Goal: Task Accomplishment & Management: Manage account settings

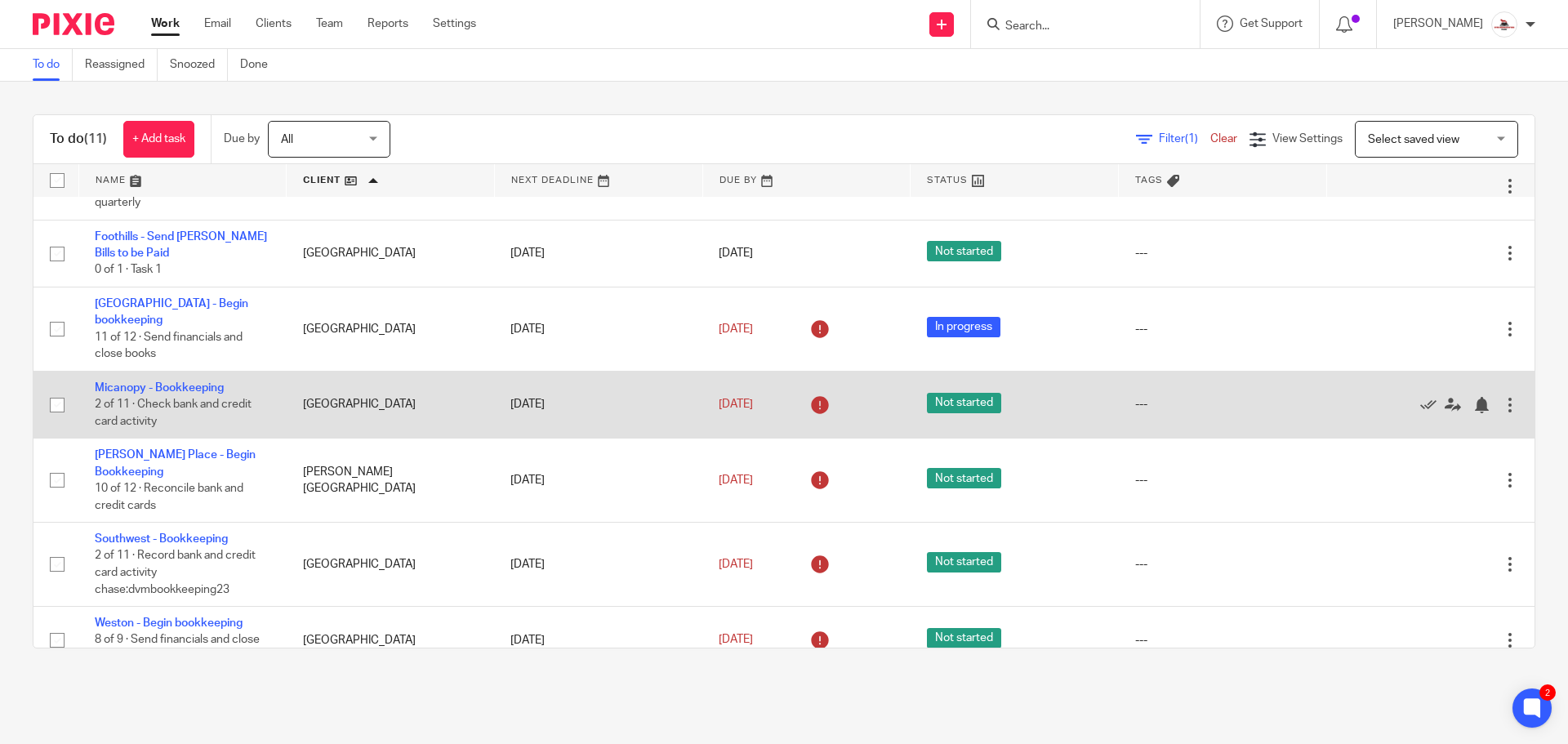
scroll to position [151, 0]
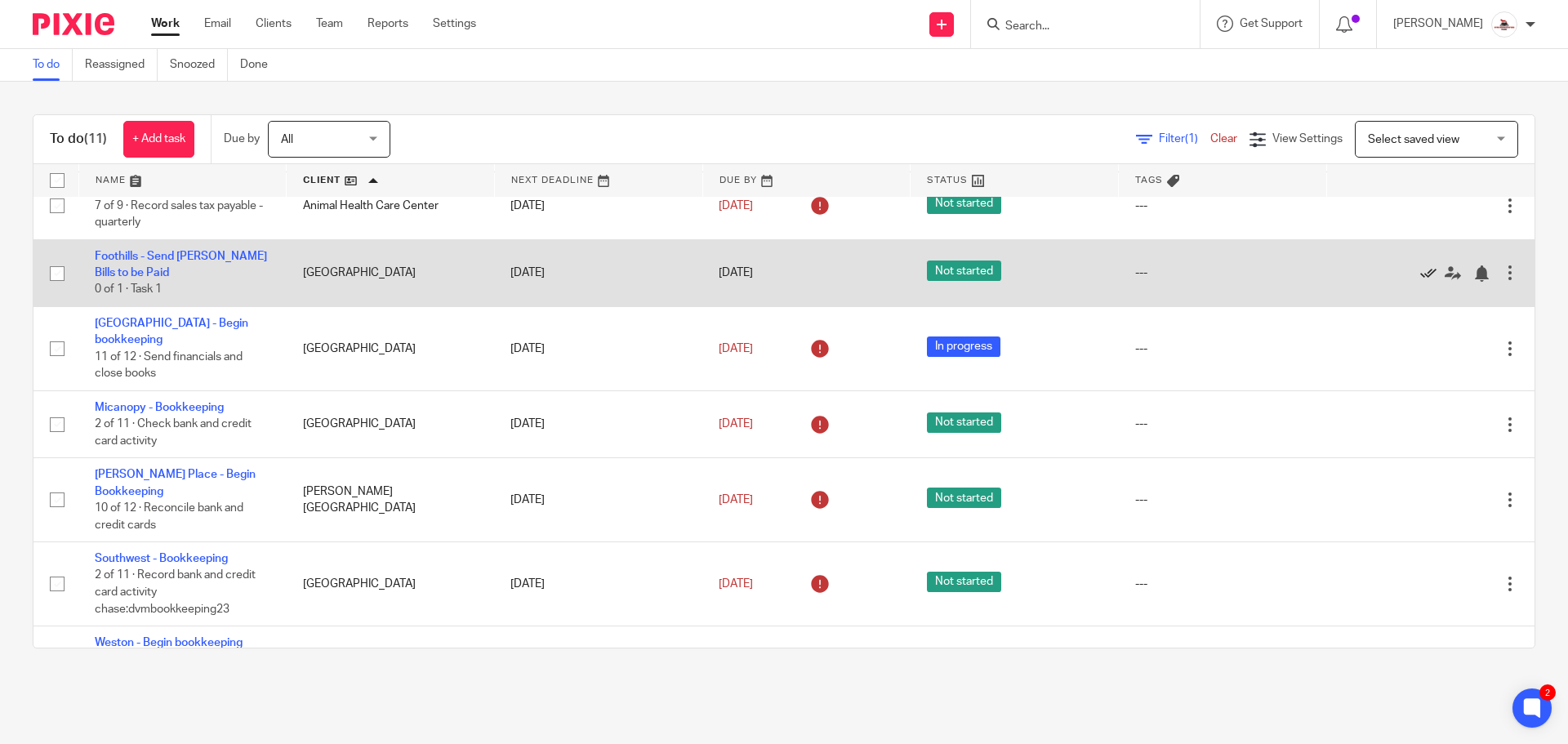
click at [1420, 272] on icon at bounding box center [1428, 273] width 16 height 16
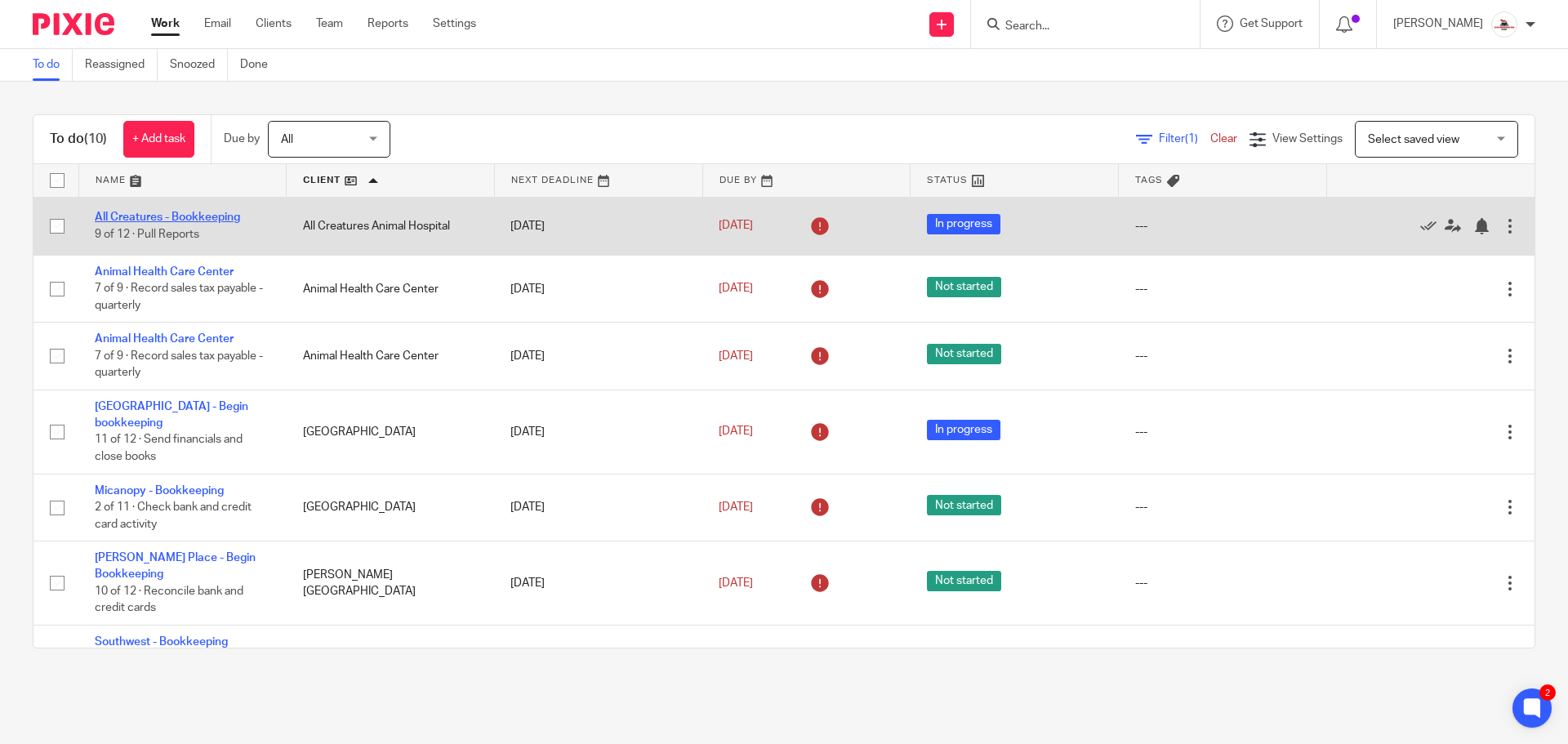
click at [192, 218] on link "All Creatures - Bookkeeping" at bounding box center [167, 217] width 146 height 11
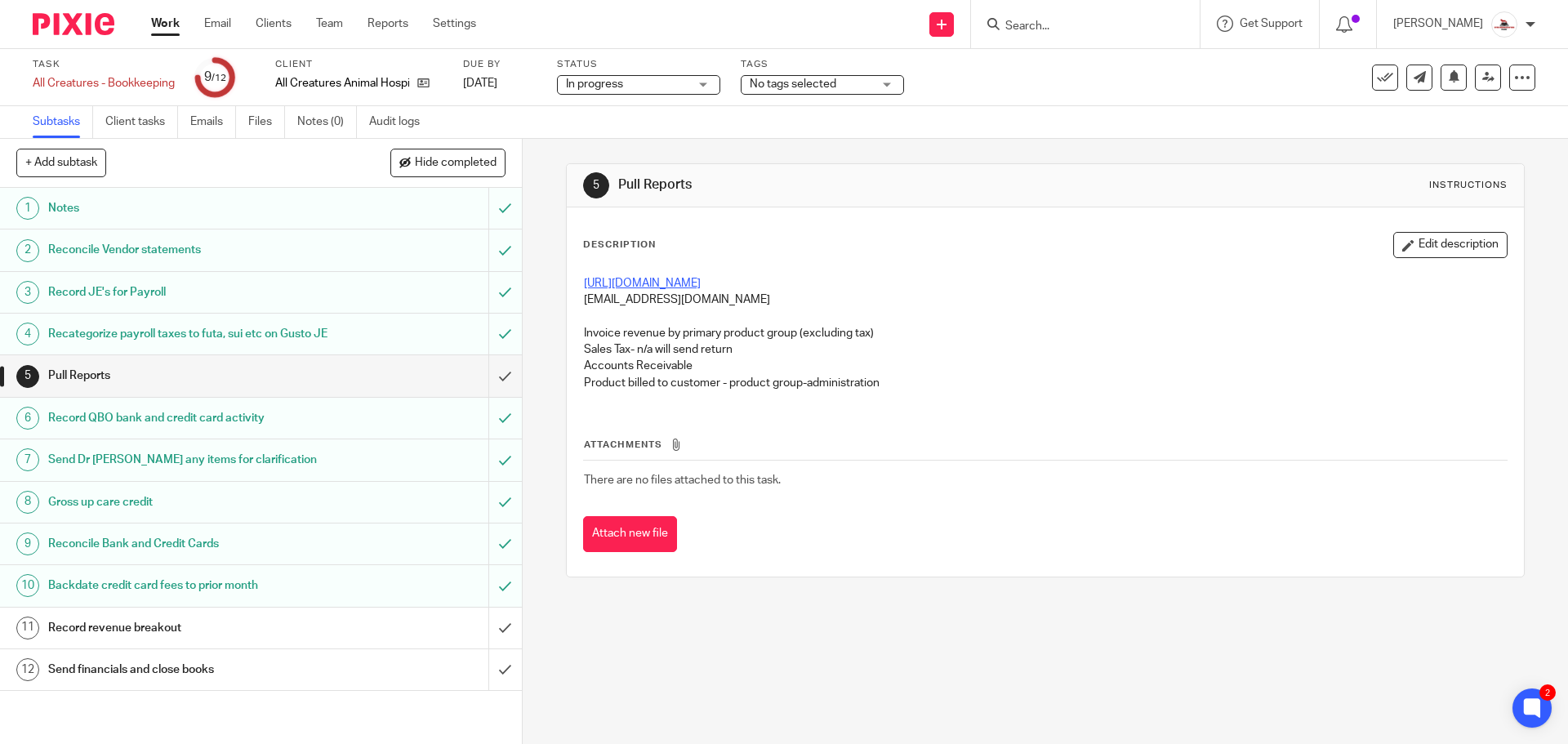
click at [643, 283] on link "https://acah.use2.ezyvet.com/login.php" at bounding box center [642, 283] width 117 height 11
click at [479, 396] on input "submit" at bounding box center [261, 375] width 522 height 41
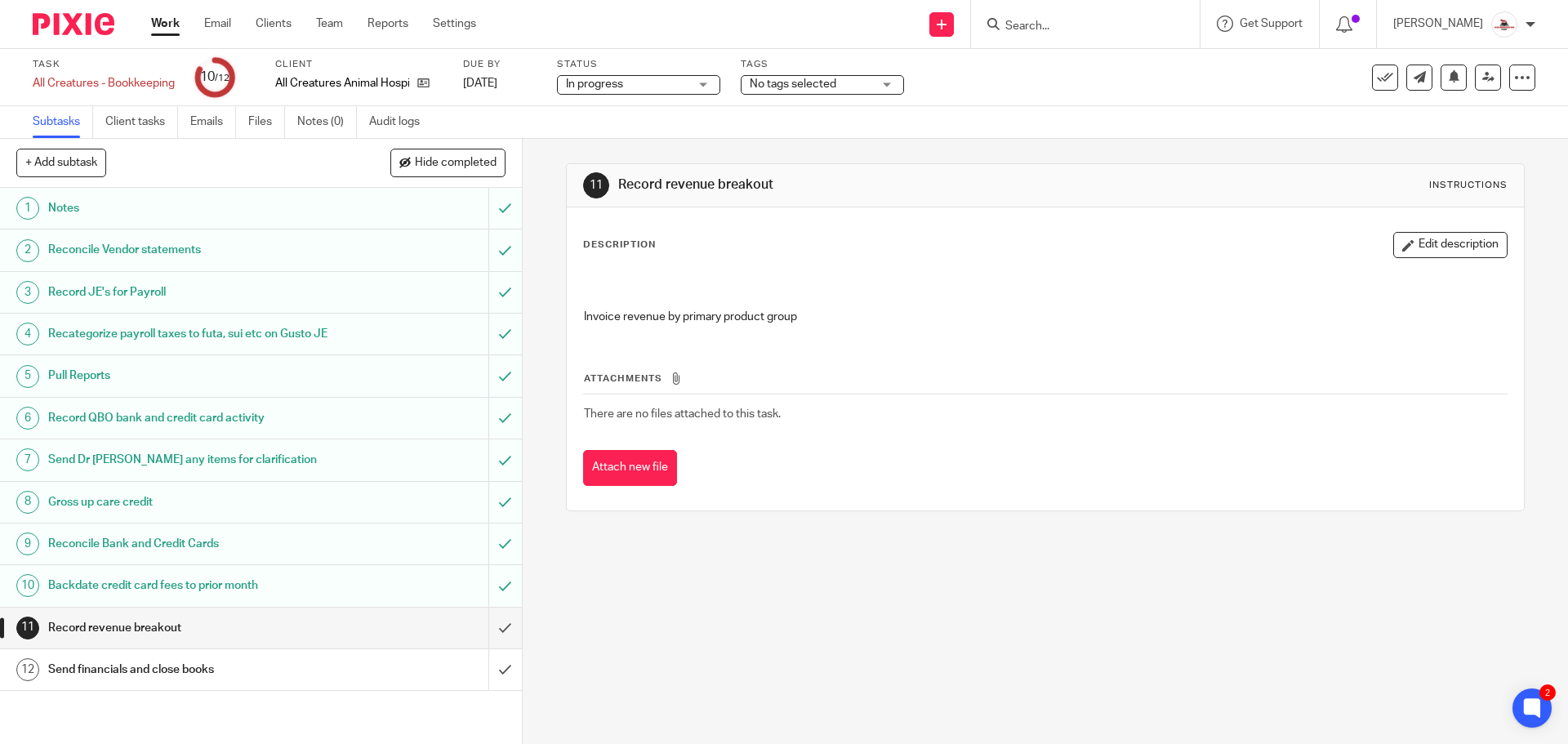
click at [277, 514] on h1 "Gross up care credit" at bounding box center [190, 502] width 283 height 25
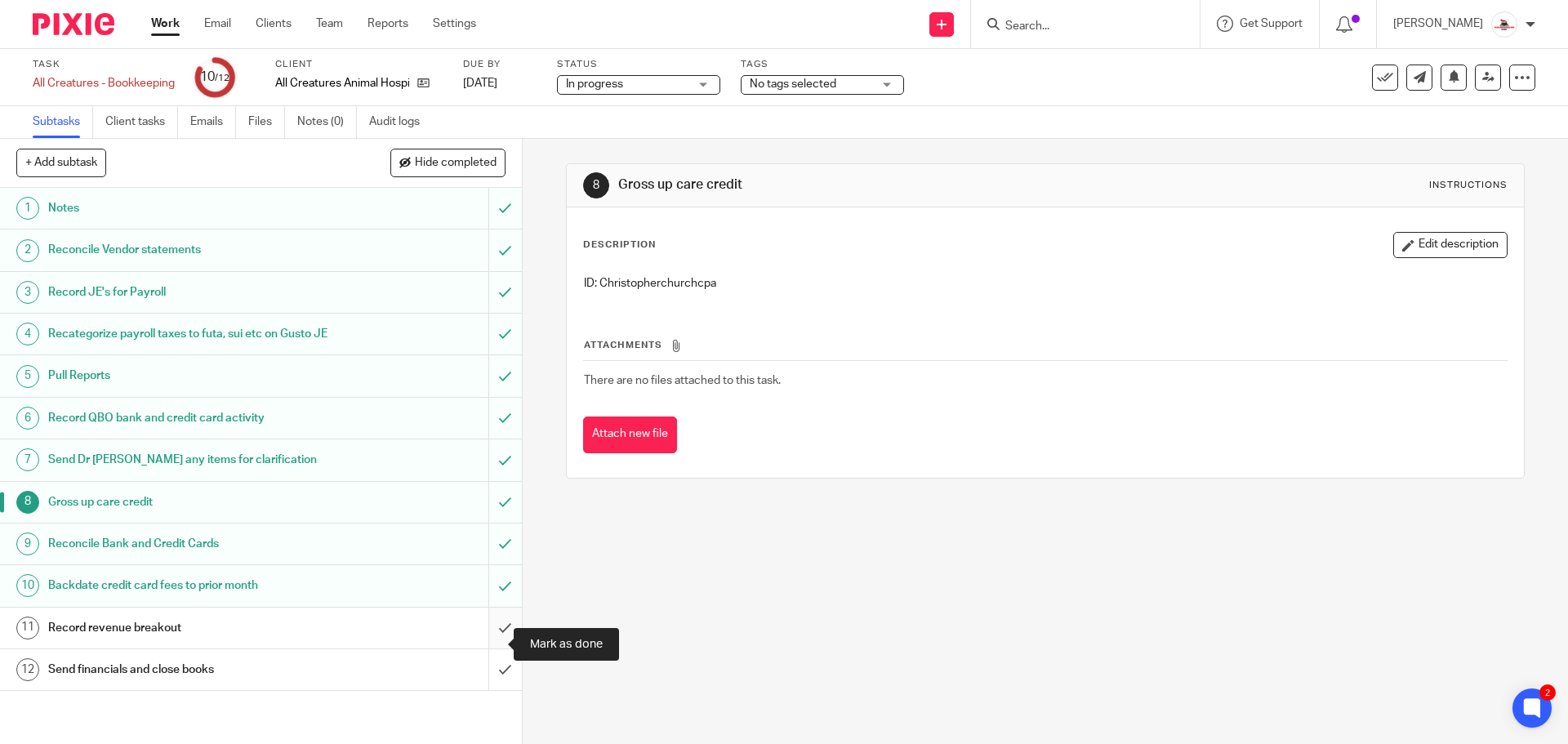
click at [484, 643] on input "submit" at bounding box center [261, 628] width 522 height 41
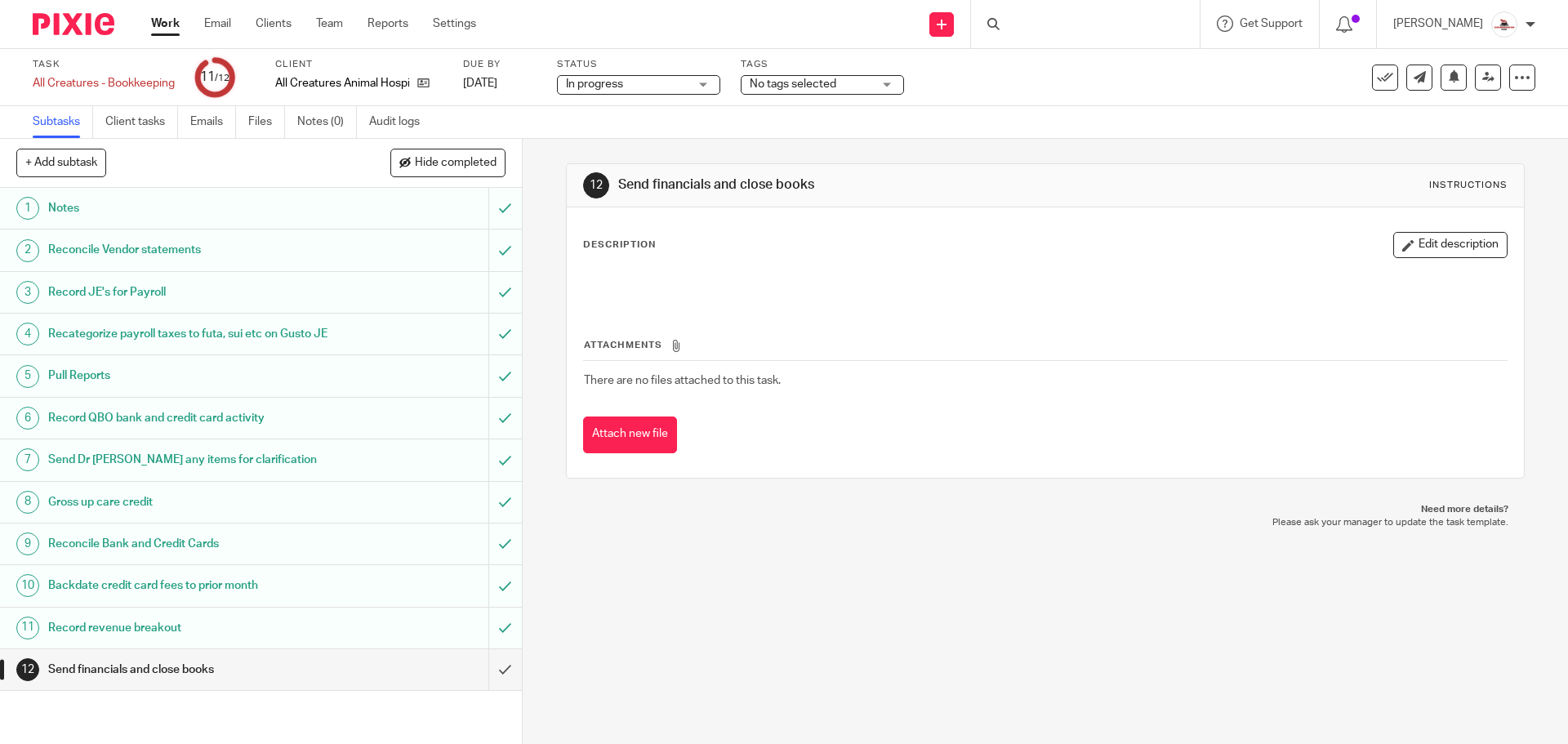
click at [168, 20] on link "Work" at bounding box center [166, 23] width 29 height 16
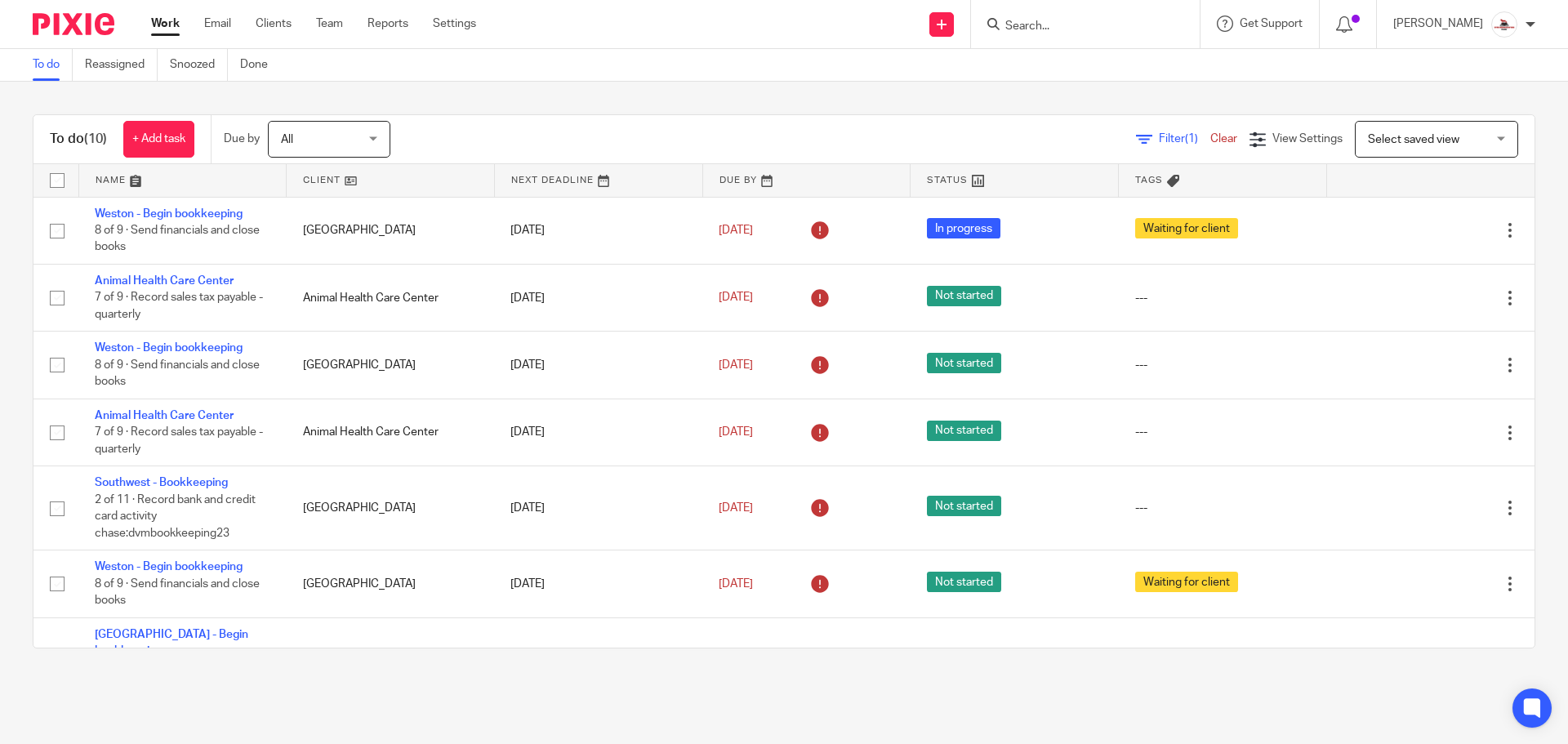
click at [321, 185] on link at bounding box center [391, 180] width 208 height 32
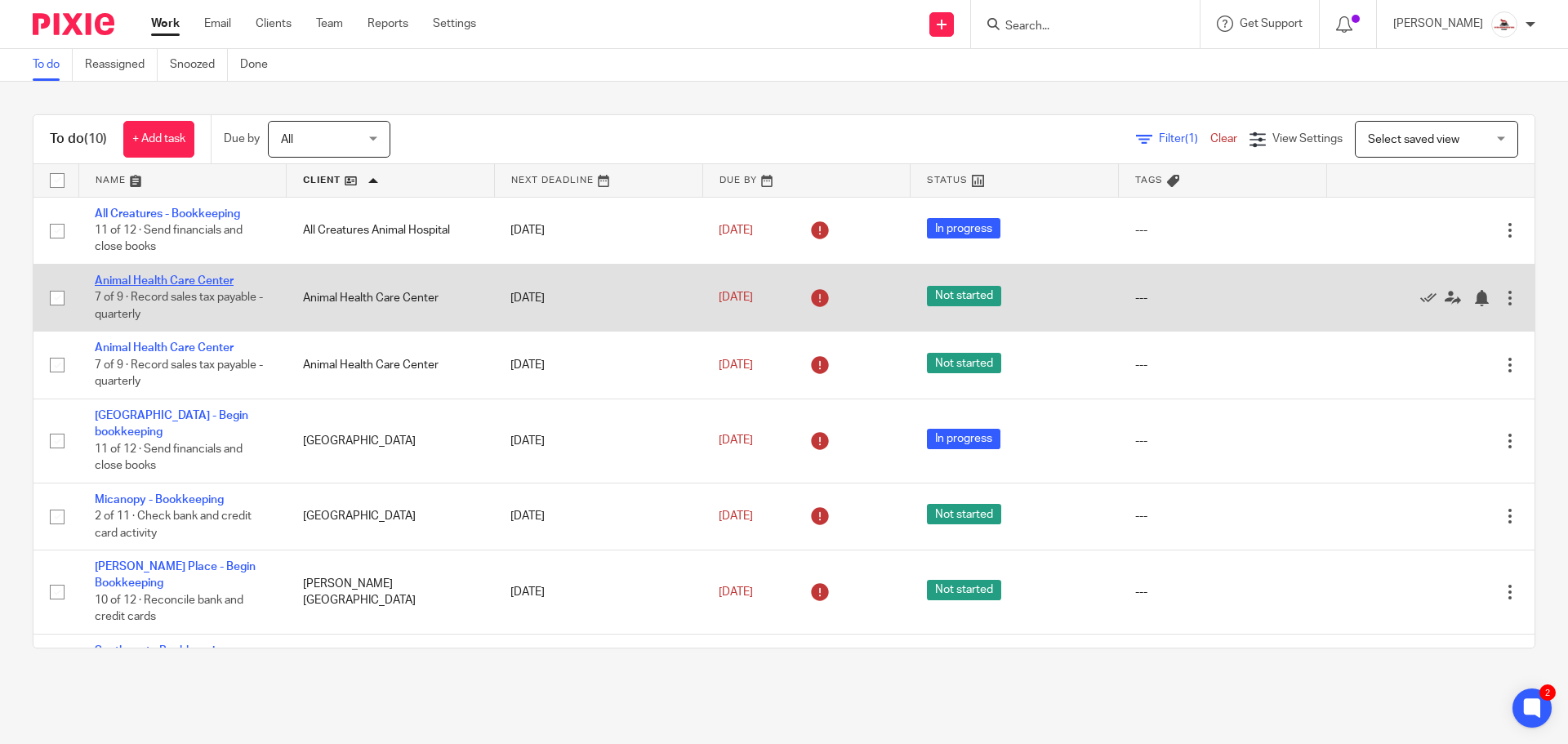
click at [174, 281] on link "Animal Health Care Center" at bounding box center [164, 281] width 139 height 11
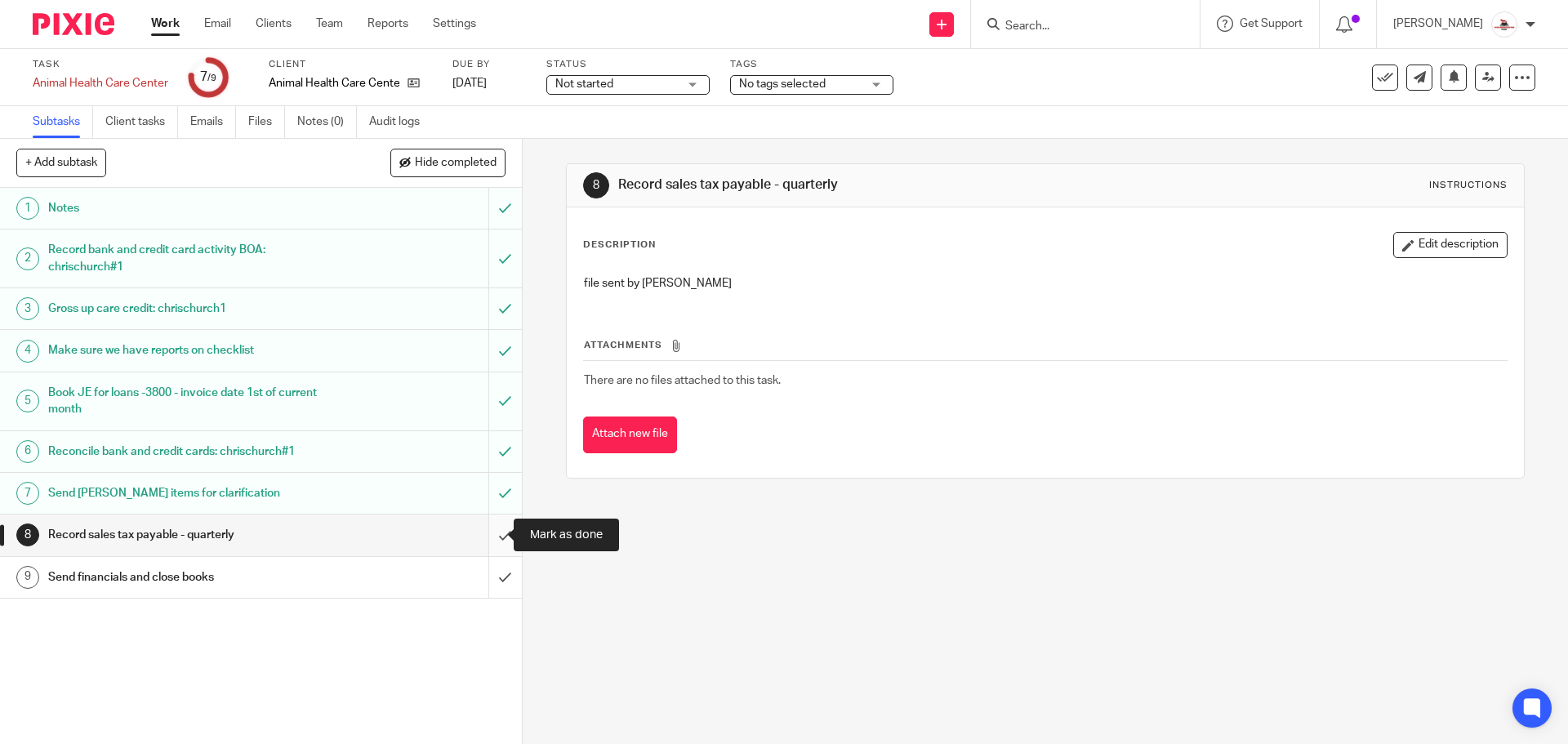
click at [485, 533] on input "submit" at bounding box center [261, 534] width 522 height 41
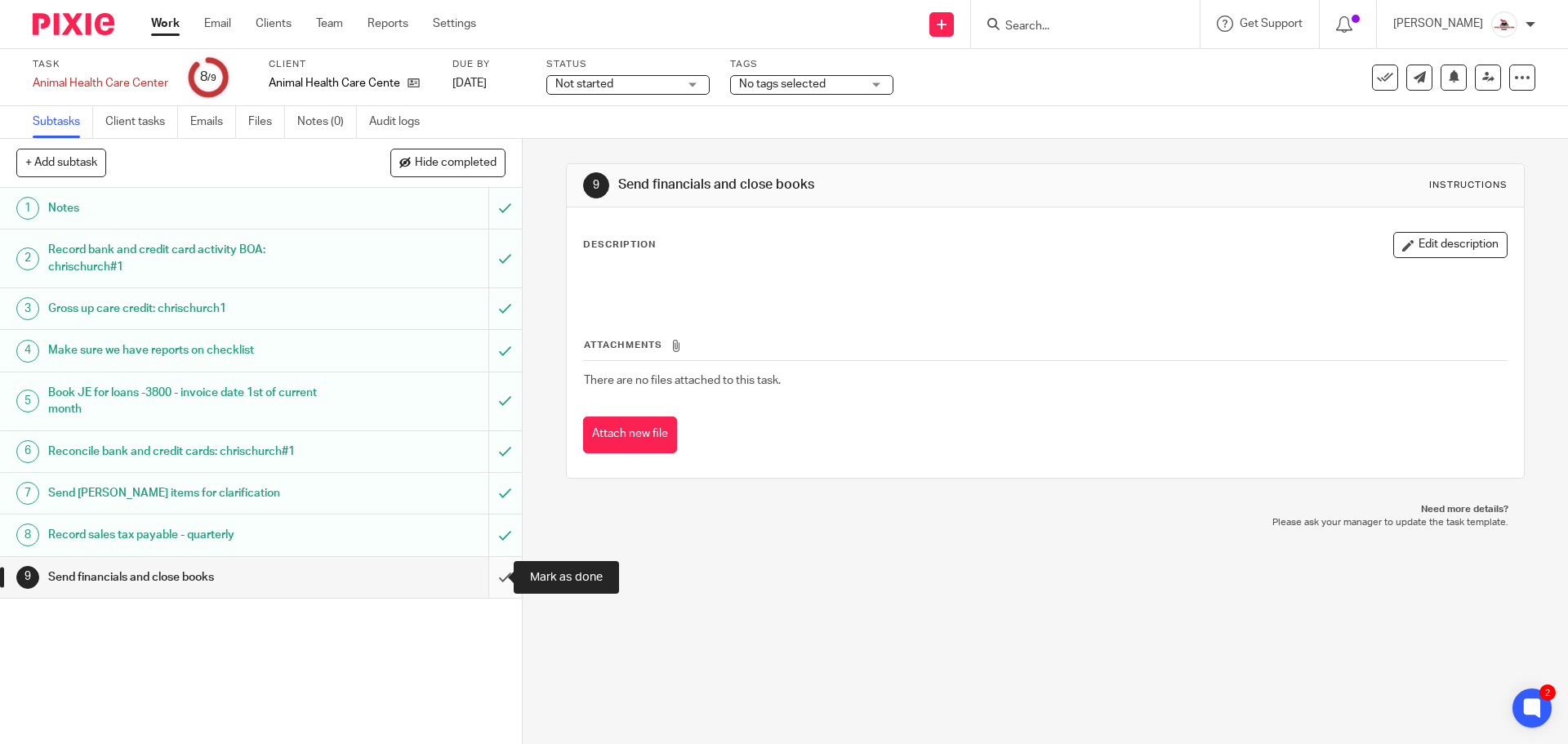
click at [480, 585] on input "submit" at bounding box center [261, 576] width 522 height 41
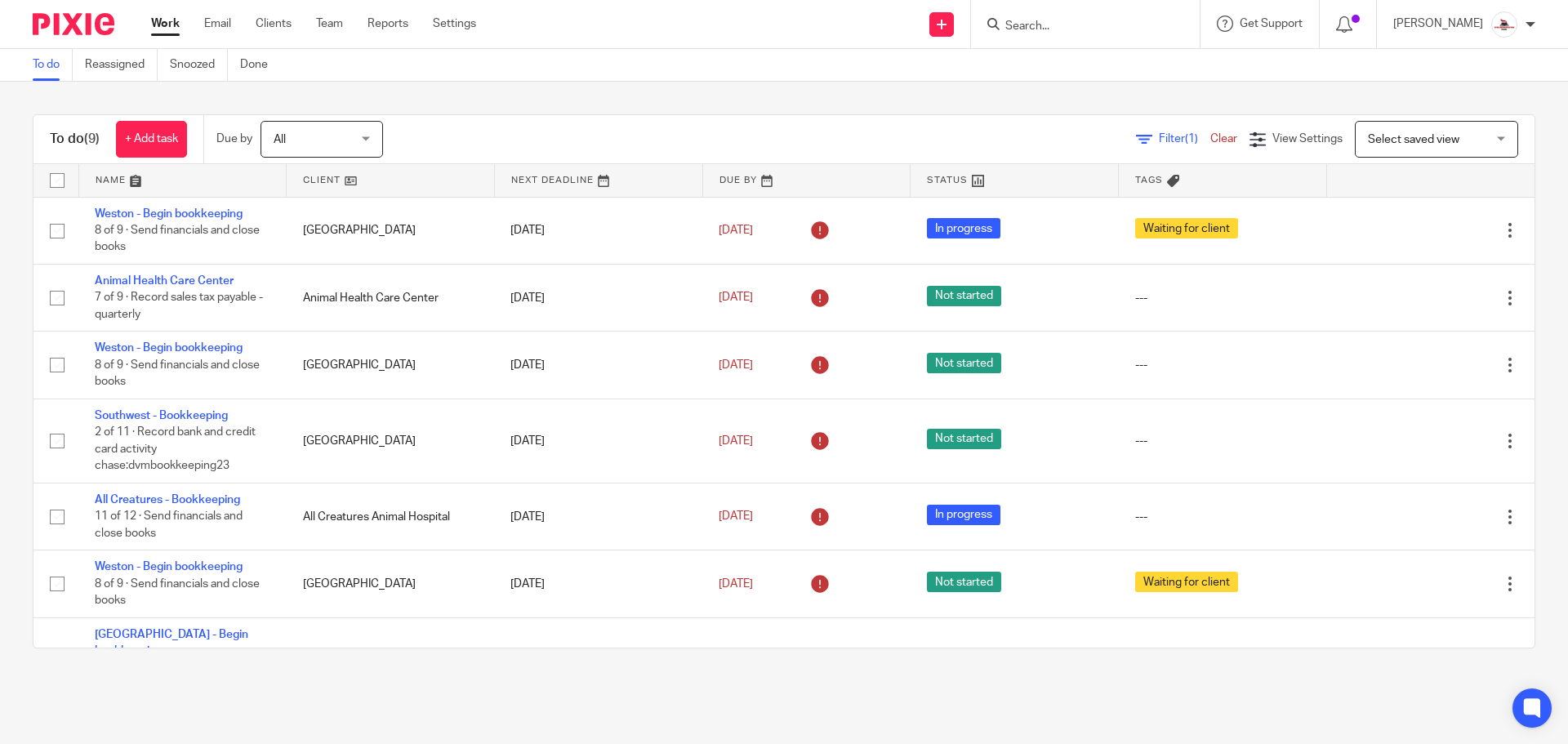
click at [329, 175] on link at bounding box center [391, 180] width 208 height 32
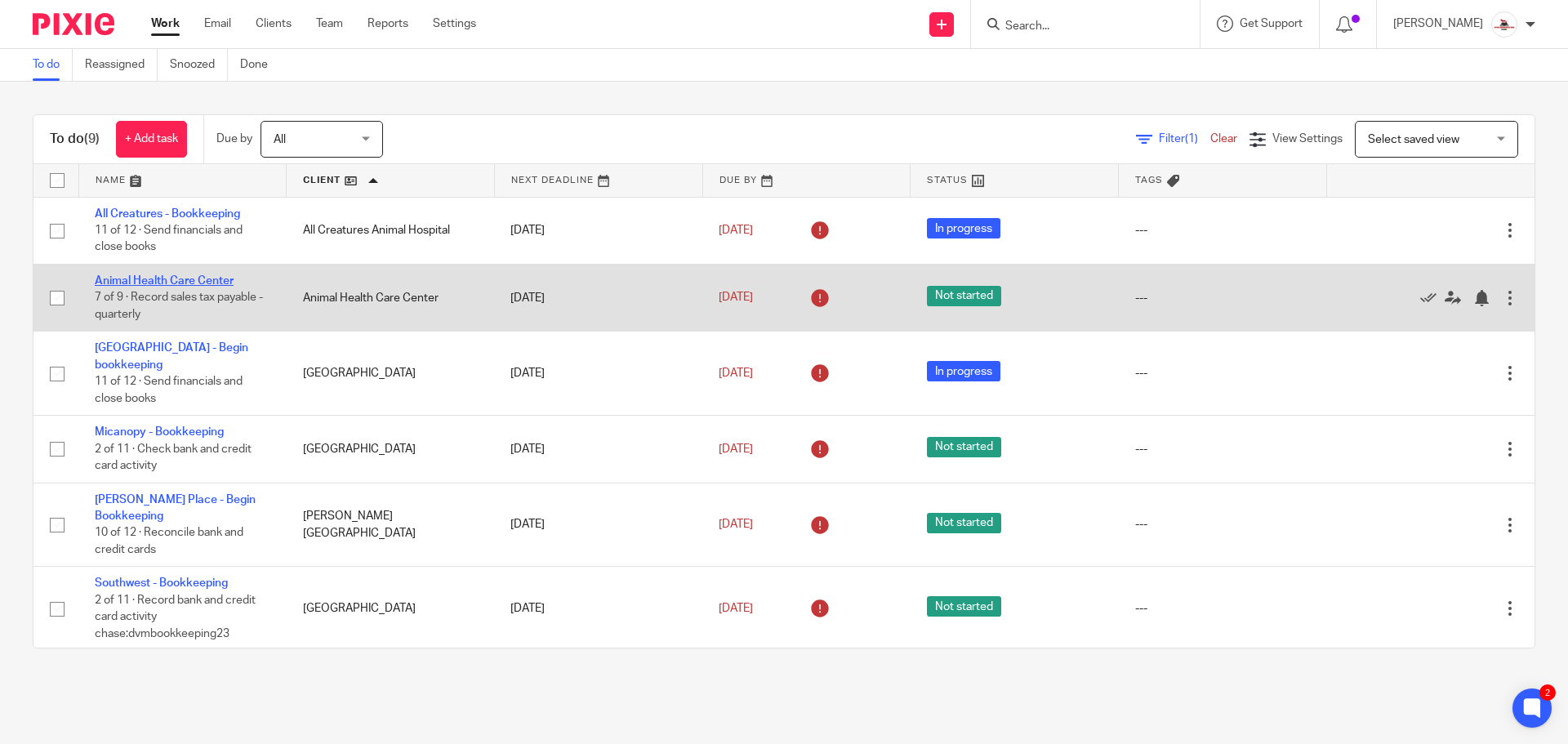
click at [195, 283] on link "Animal Health Care Center" at bounding box center [164, 281] width 139 height 11
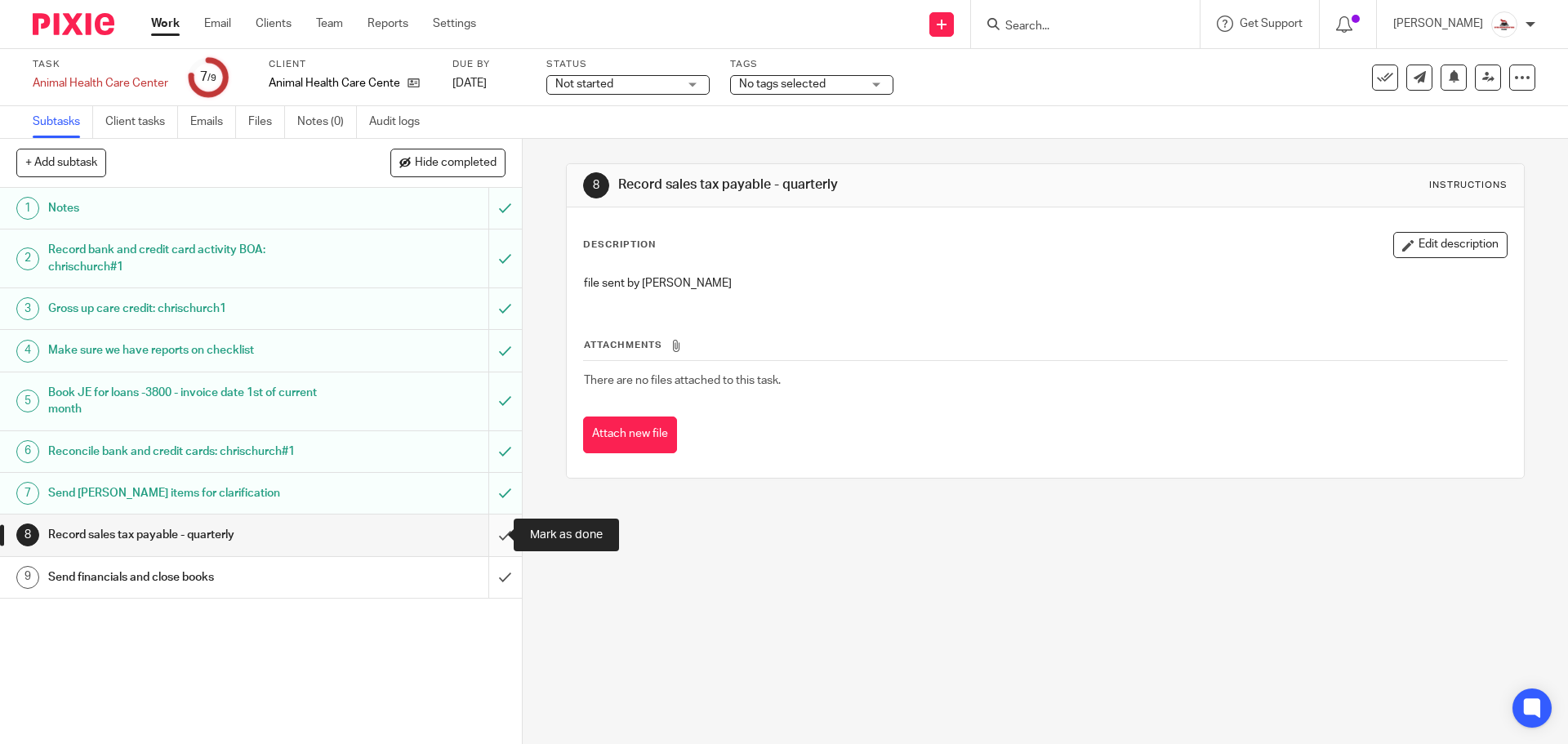
click at [488, 532] on input "submit" at bounding box center [261, 534] width 522 height 41
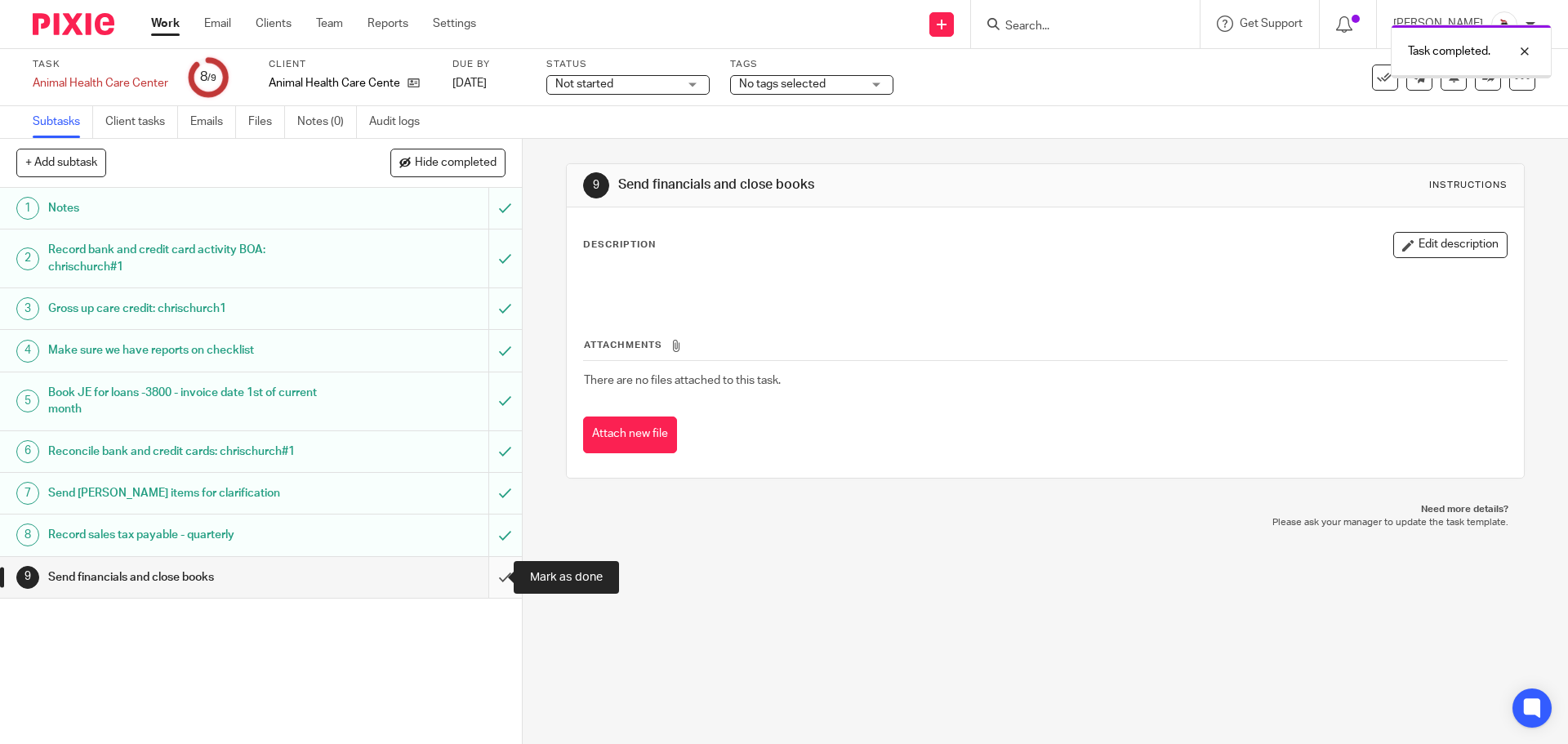
click at [490, 575] on input "submit" at bounding box center [261, 576] width 522 height 41
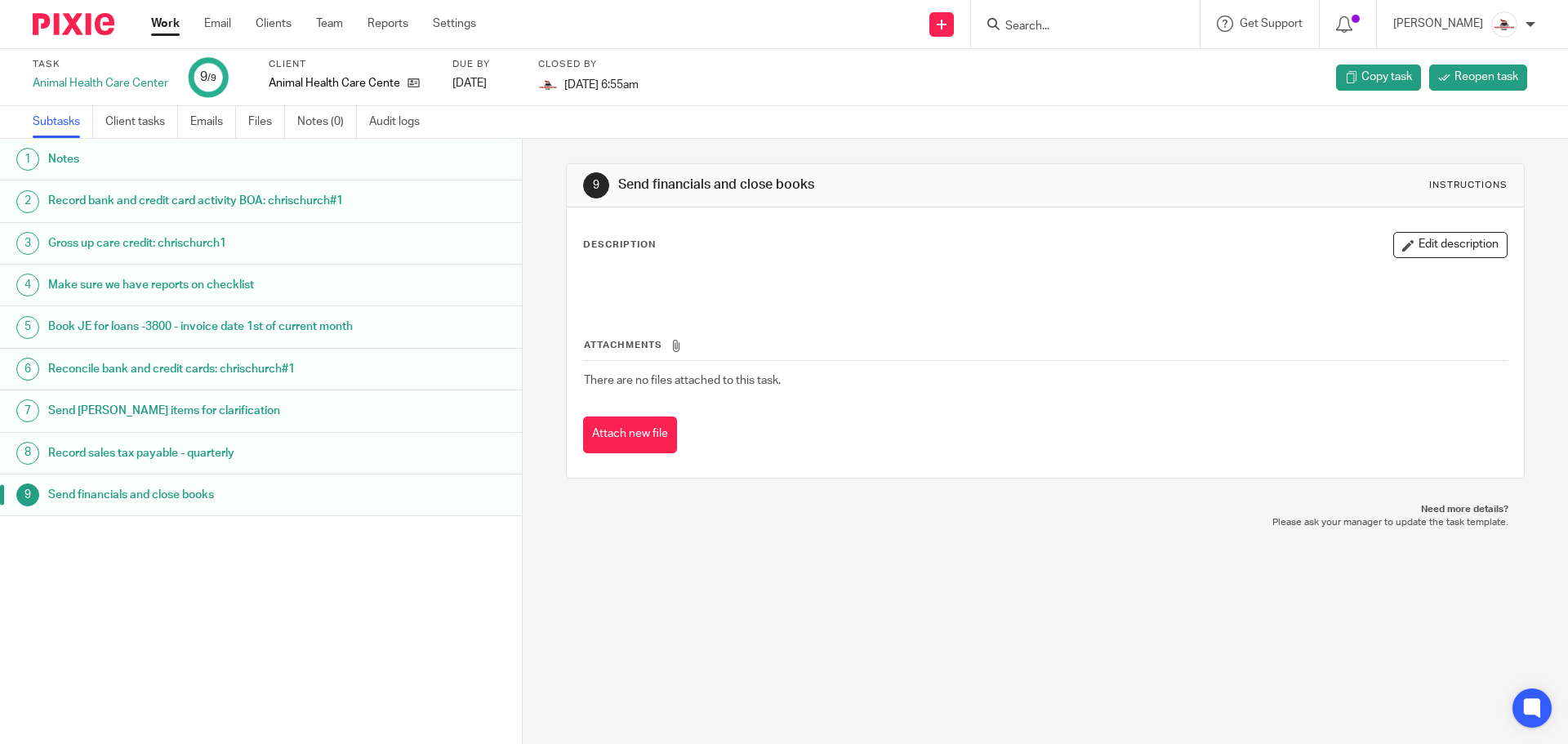
click at [170, 24] on link "Work" at bounding box center [166, 23] width 29 height 16
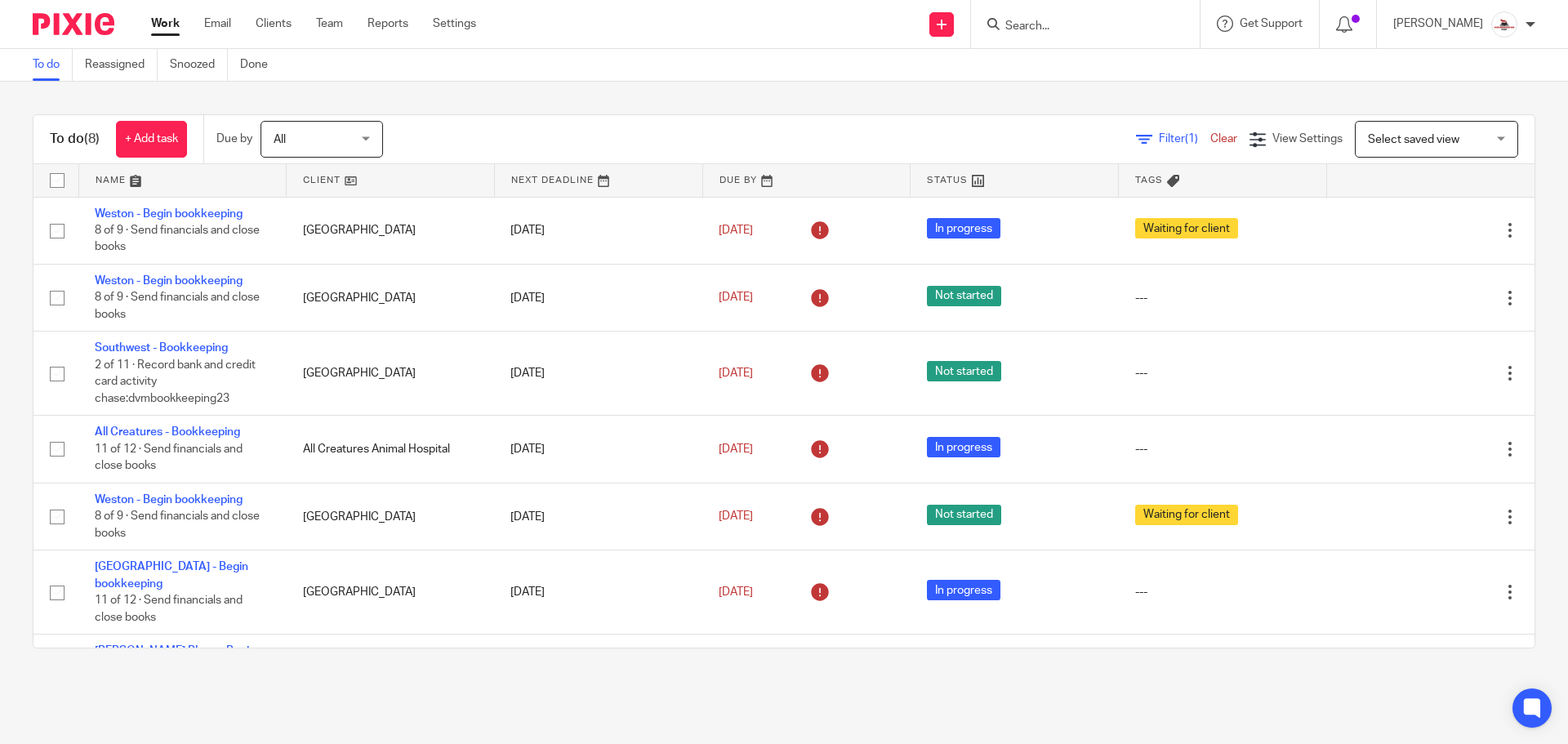
click at [320, 191] on link at bounding box center [391, 180] width 208 height 32
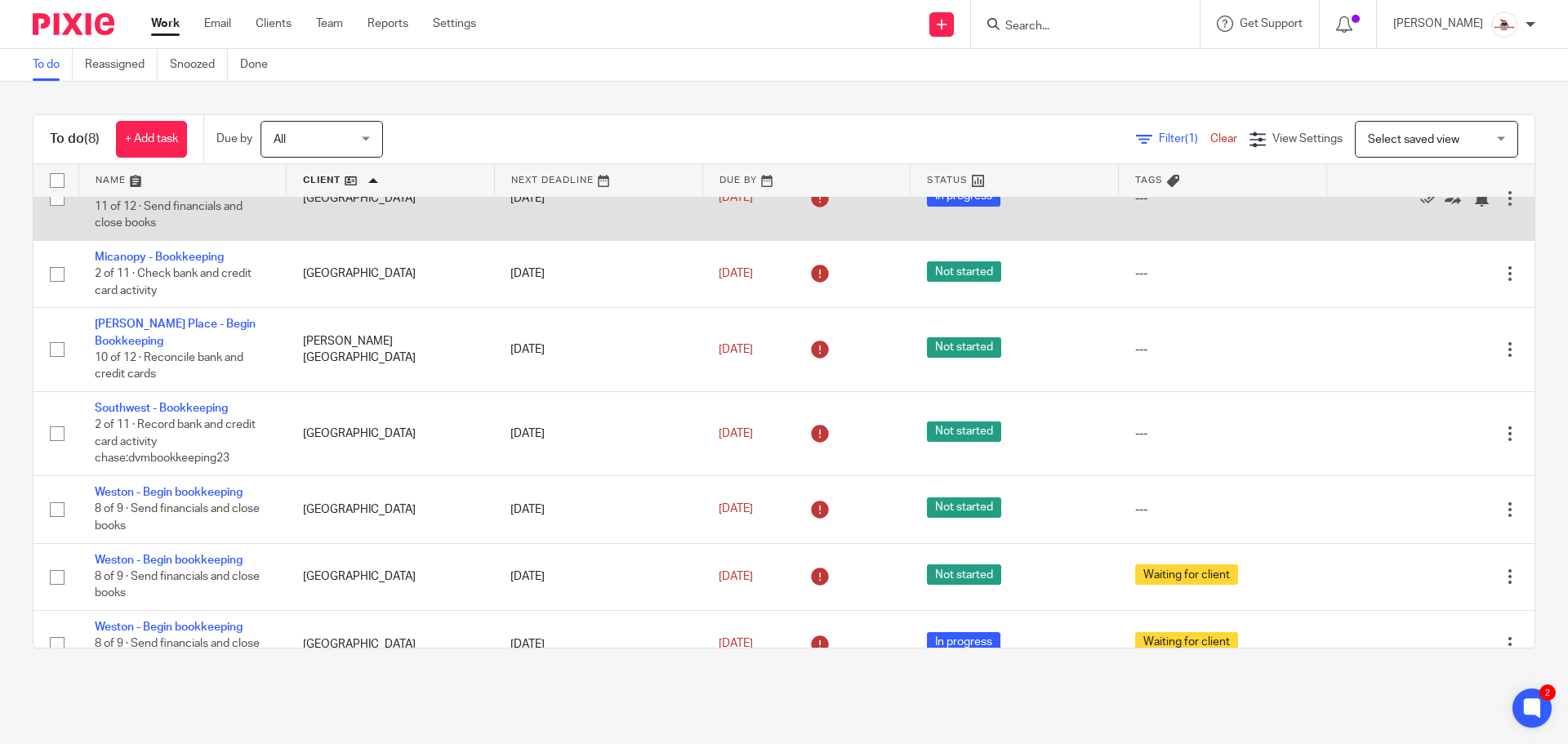
scroll to position [121, 0]
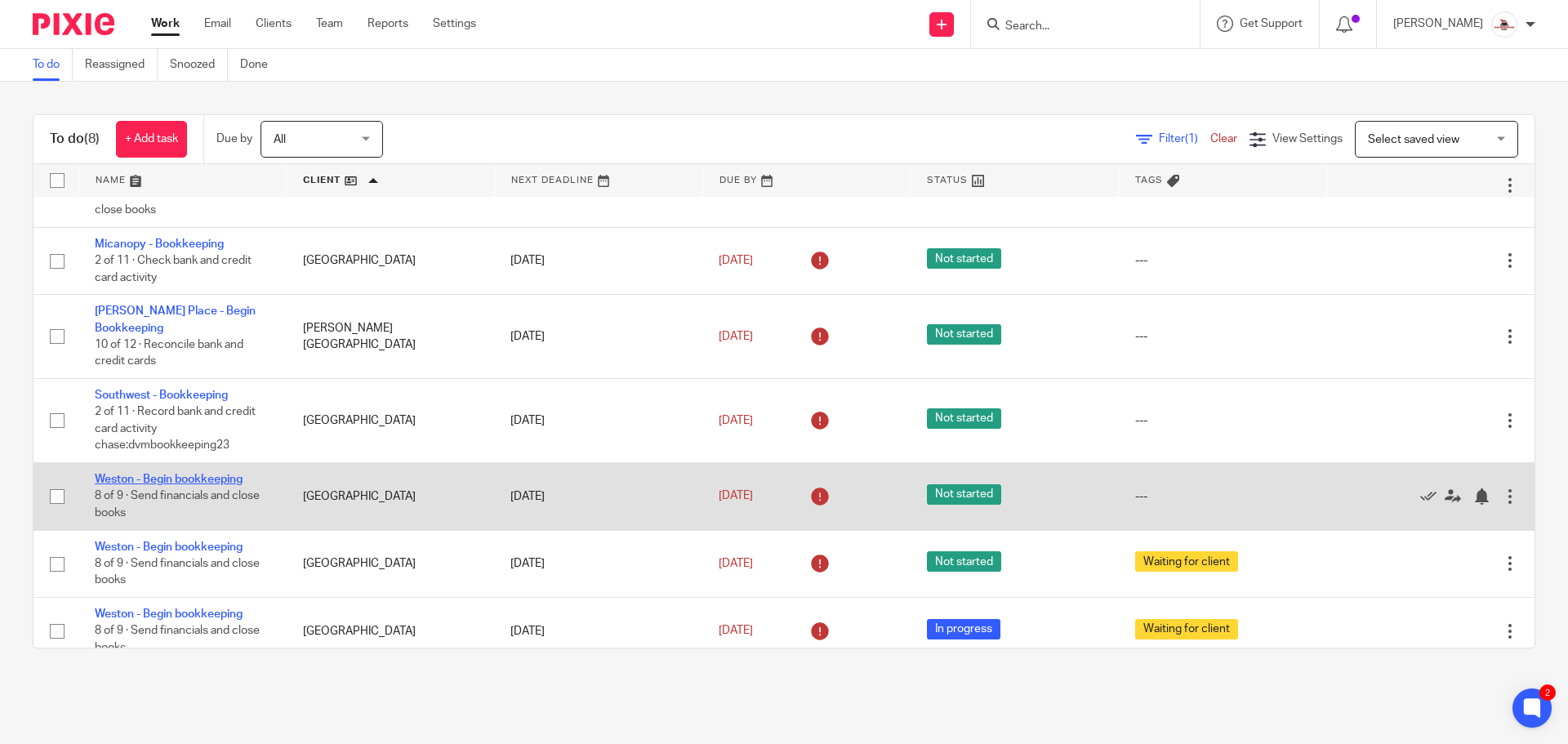
click at [193, 473] on link "Weston - Begin bookkeeping" at bounding box center [168, 479] width 148 height 11
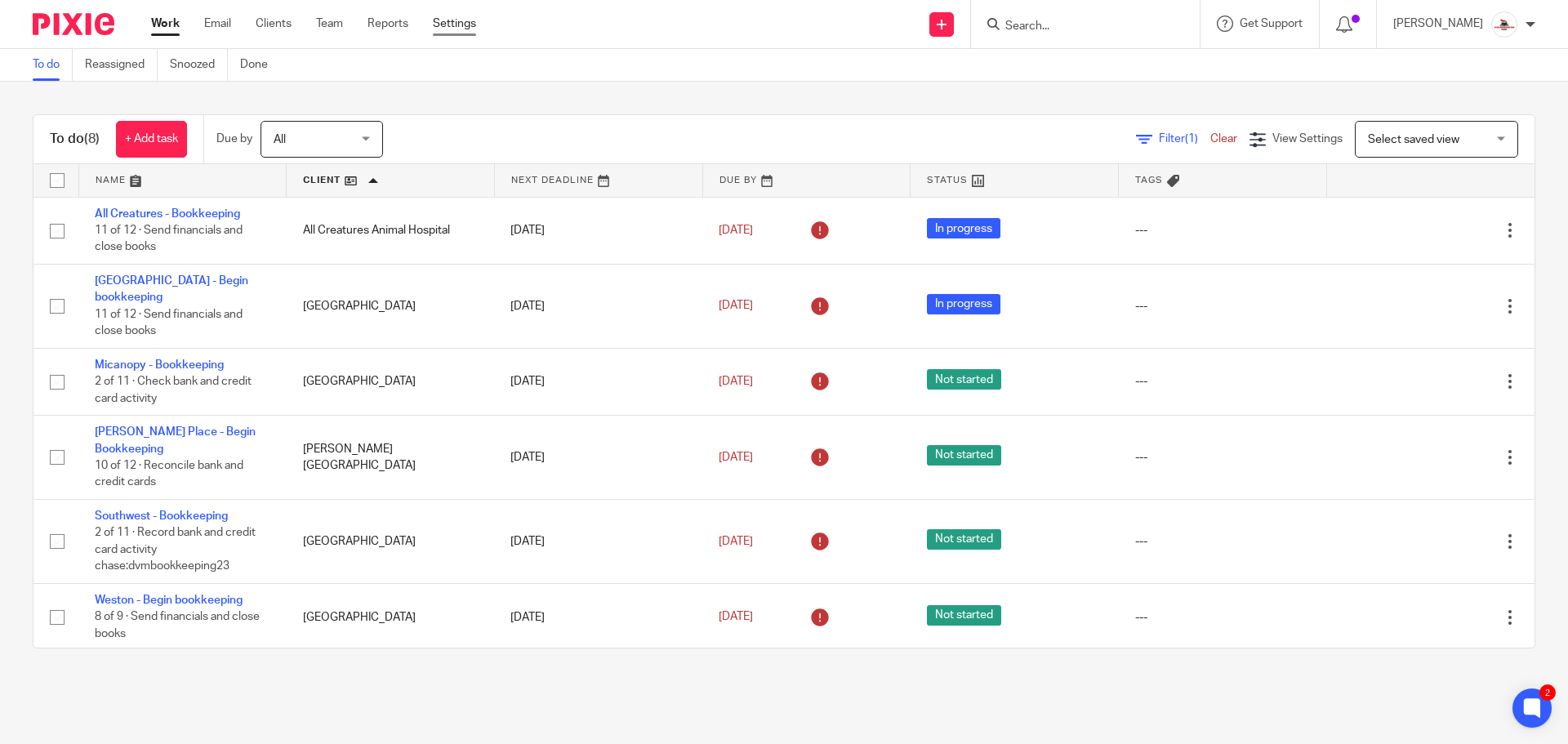
click at [442, 26] on link "Settings" at bounding box center [454, 23] width 43 height 16
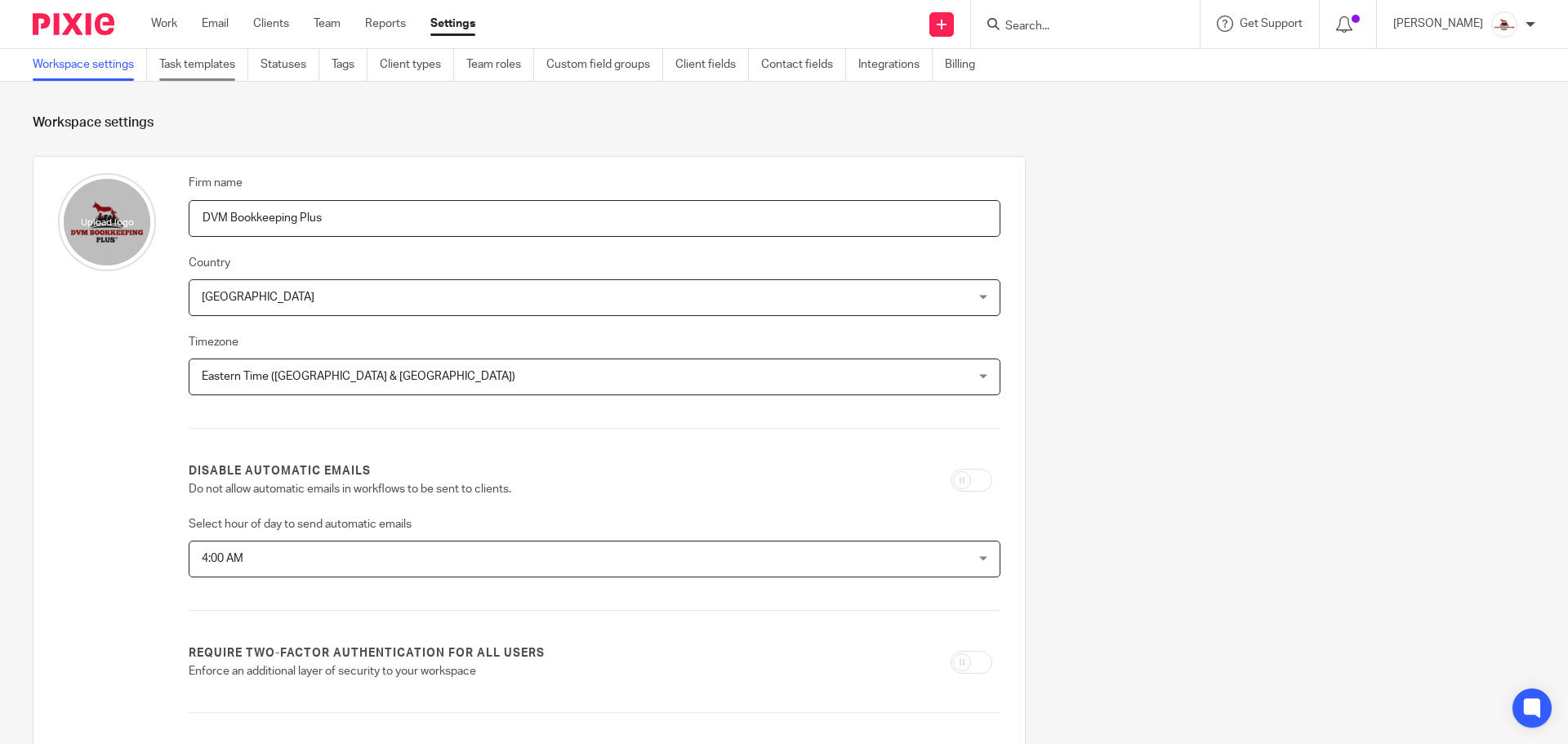
click at [175, 66] on link "Task templates" at bounding box center [203, 64] width 89 height 31
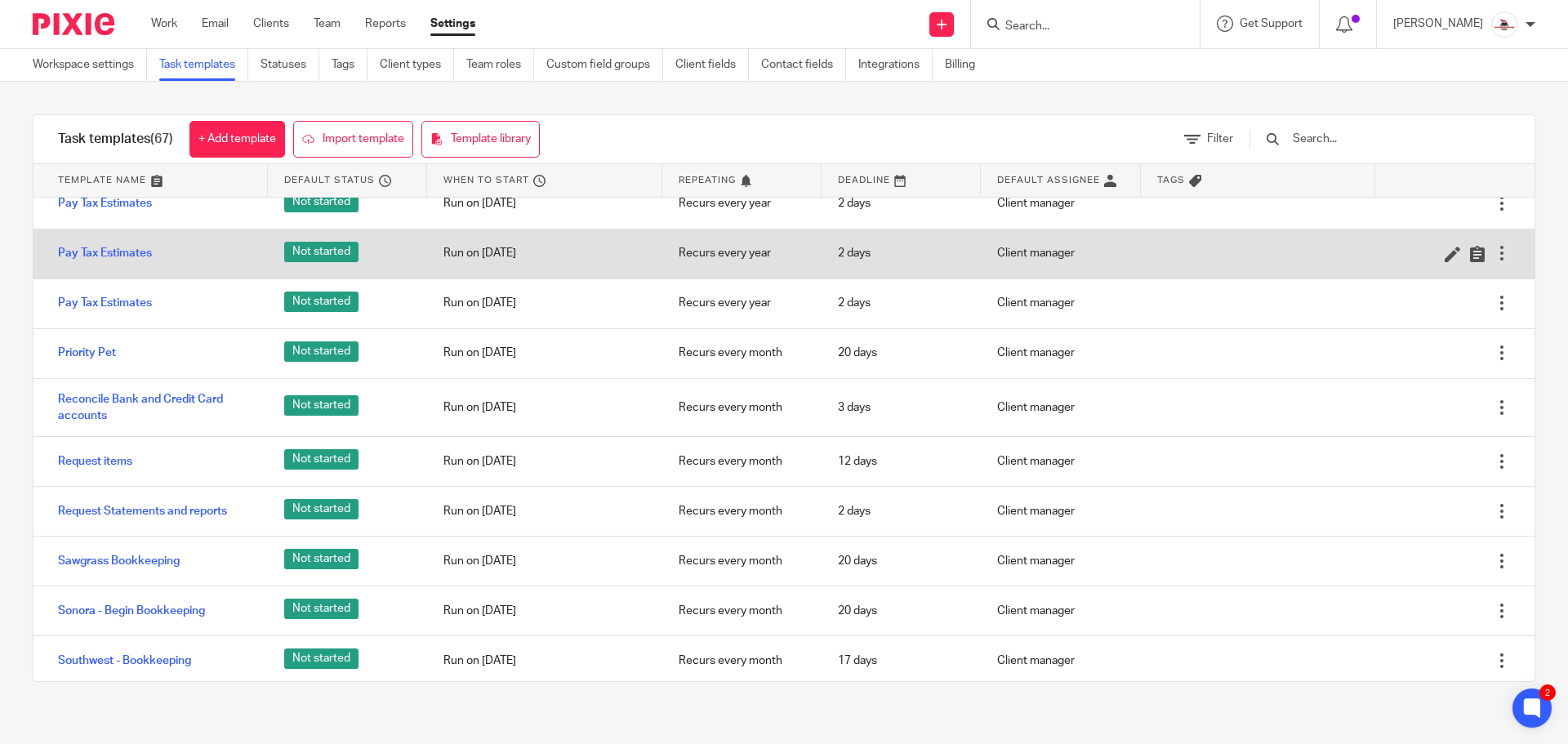
scroll to position [2974, 0]
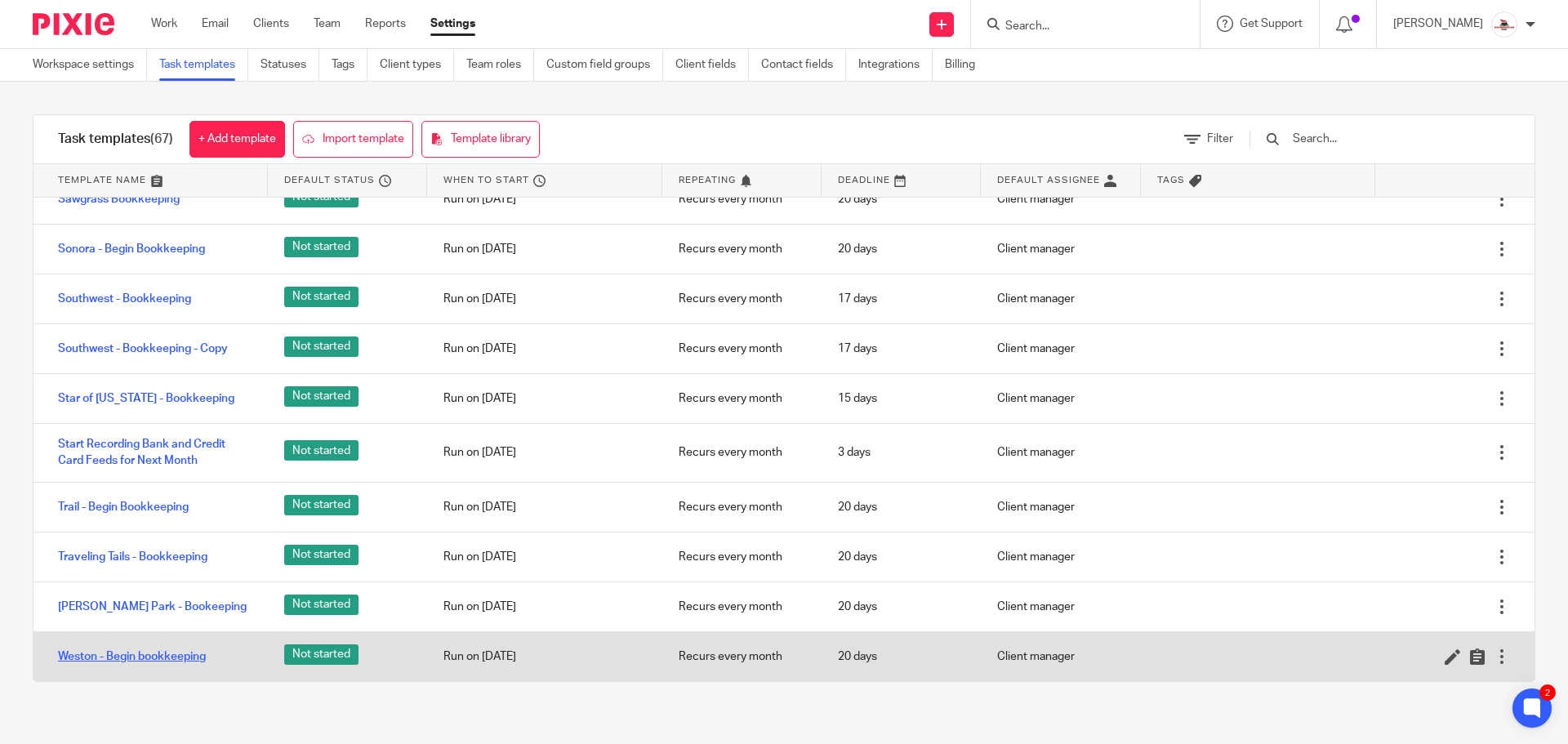
click at [163, 654] on link "Weston - Begin bookkeeping" at bounding box center [132, 655] width 148 height 16
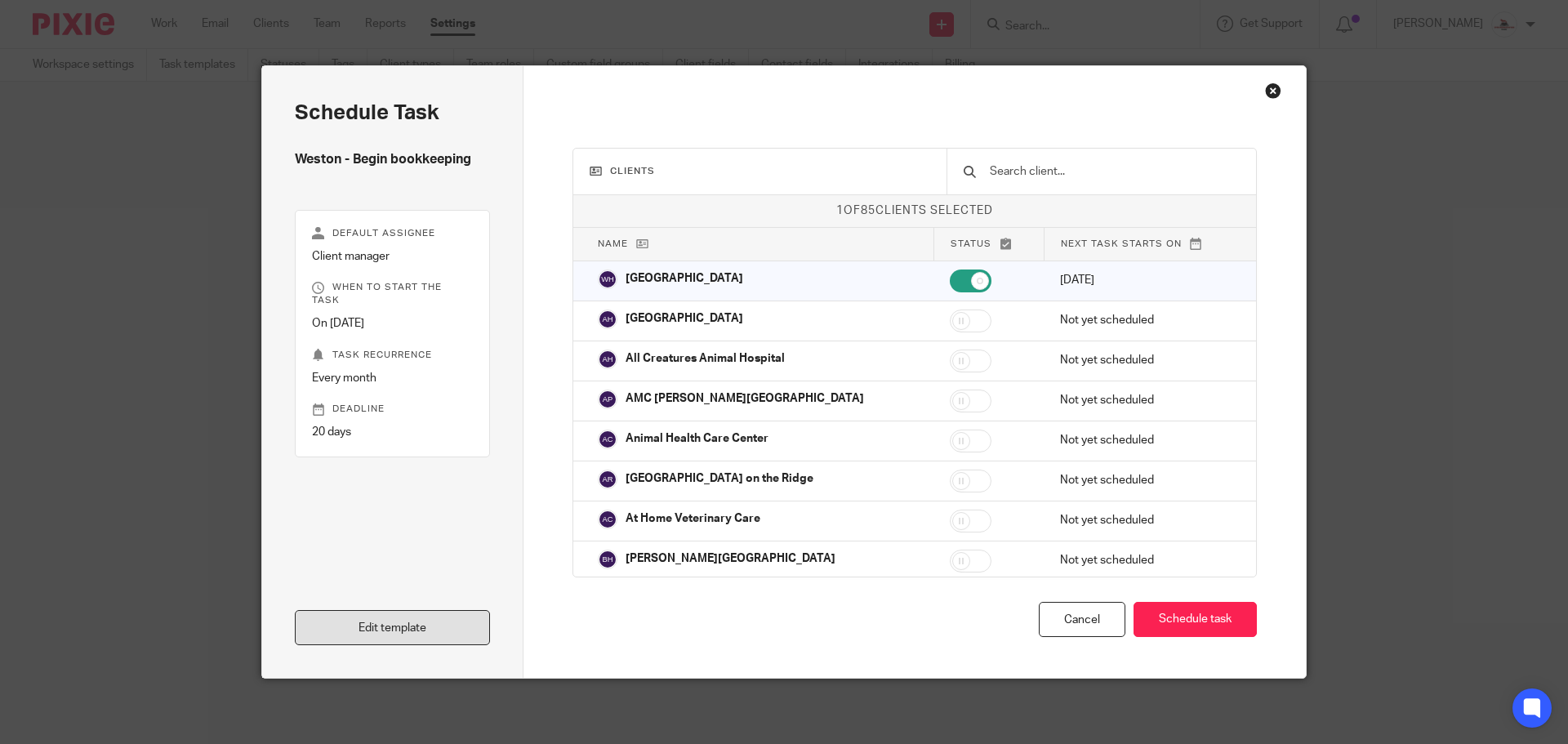
click at [420, 623] on link "Edit template" at bounding box center [392, 627] width 195 height 35
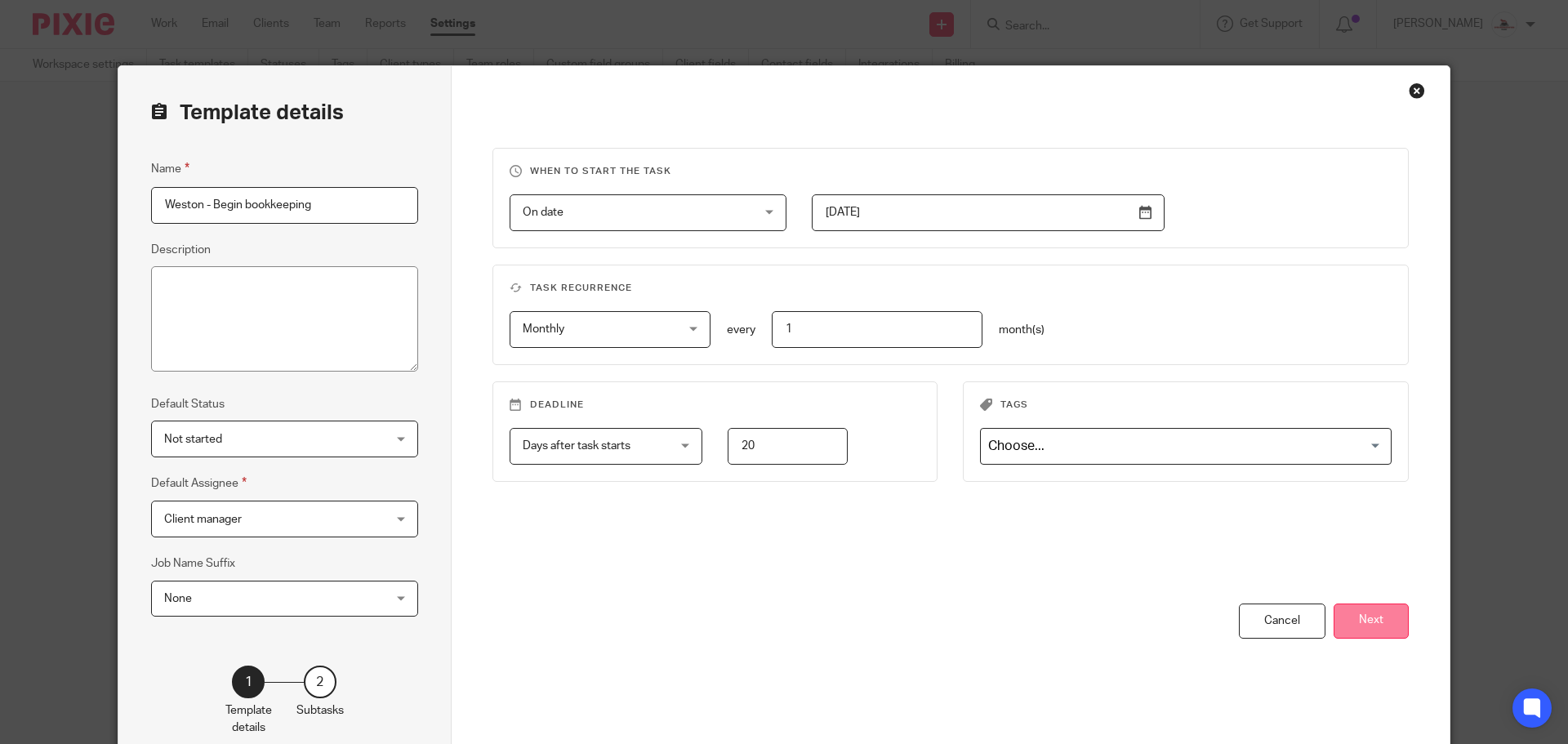
click at [1354, 629] on button "Next" at bounding box center [1371, 620] width 75 height 35
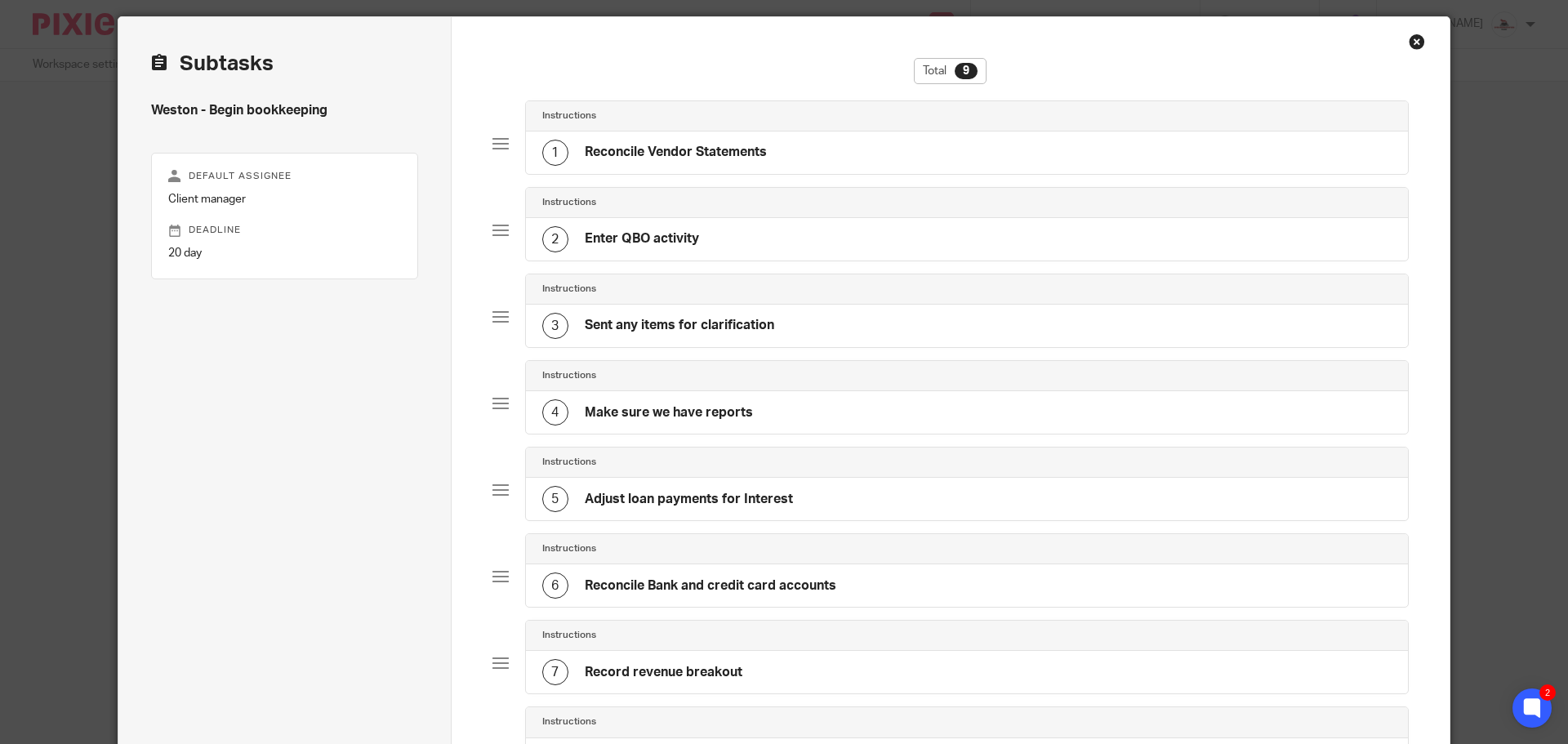
scroll to position [82, 0]
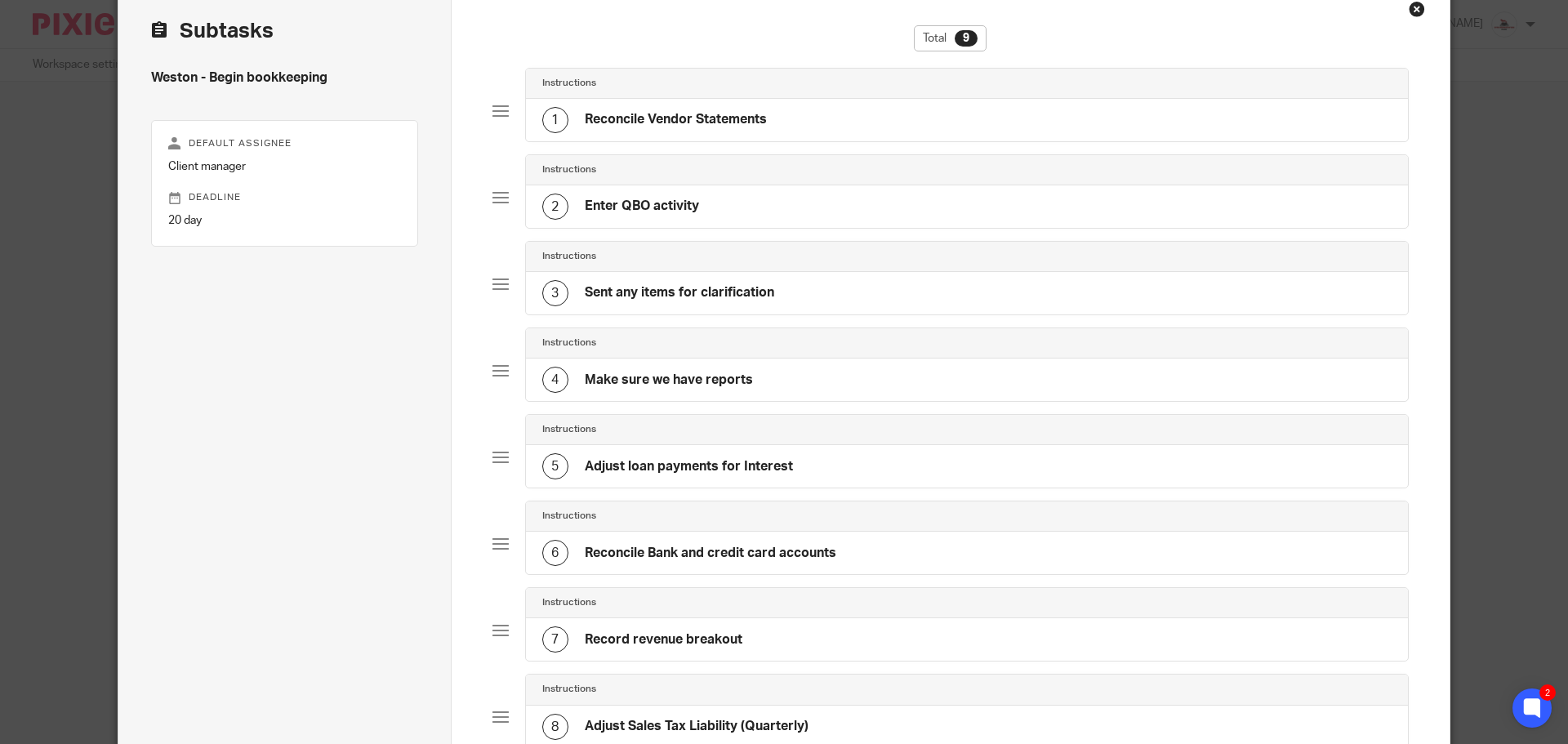
click at [682, 472] on h4 "Adjust loan payments for Interest" at bounding box center [689, 467] width 209 height 17
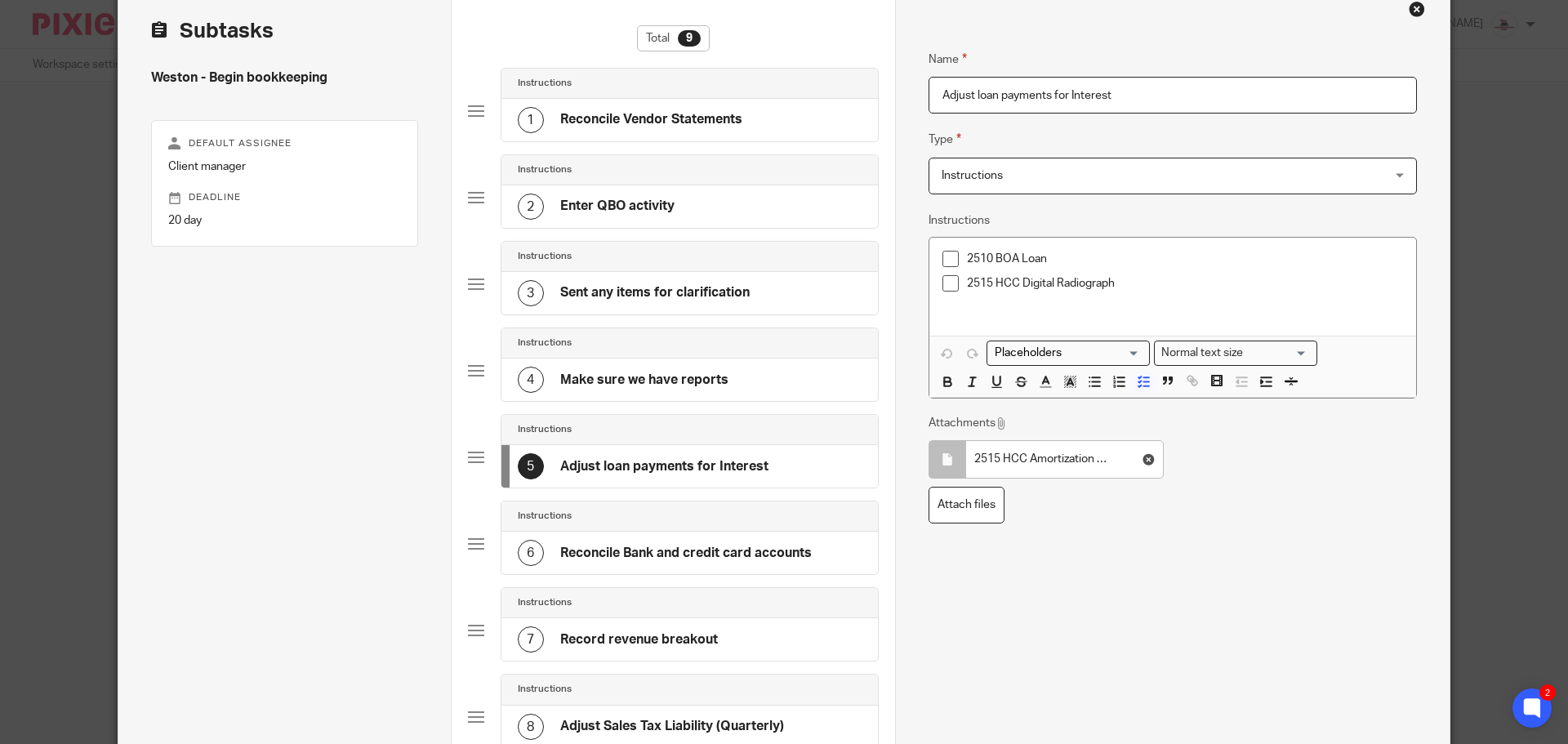
click at [1165, 283] on p "2515 HCC Digital Radiograph" at bounding box center [1186, 283] width 437 height 16
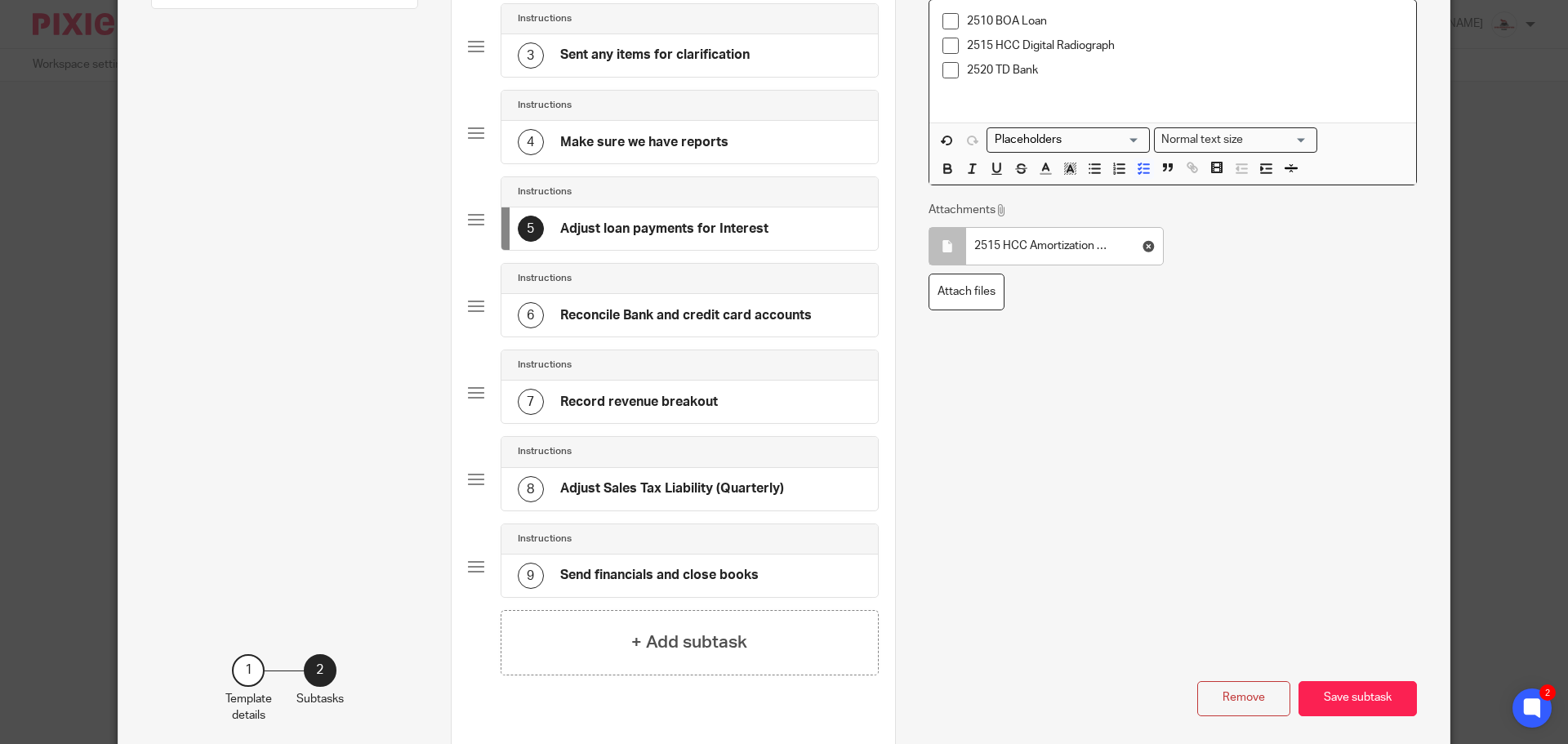
scroll to position [327, 0]
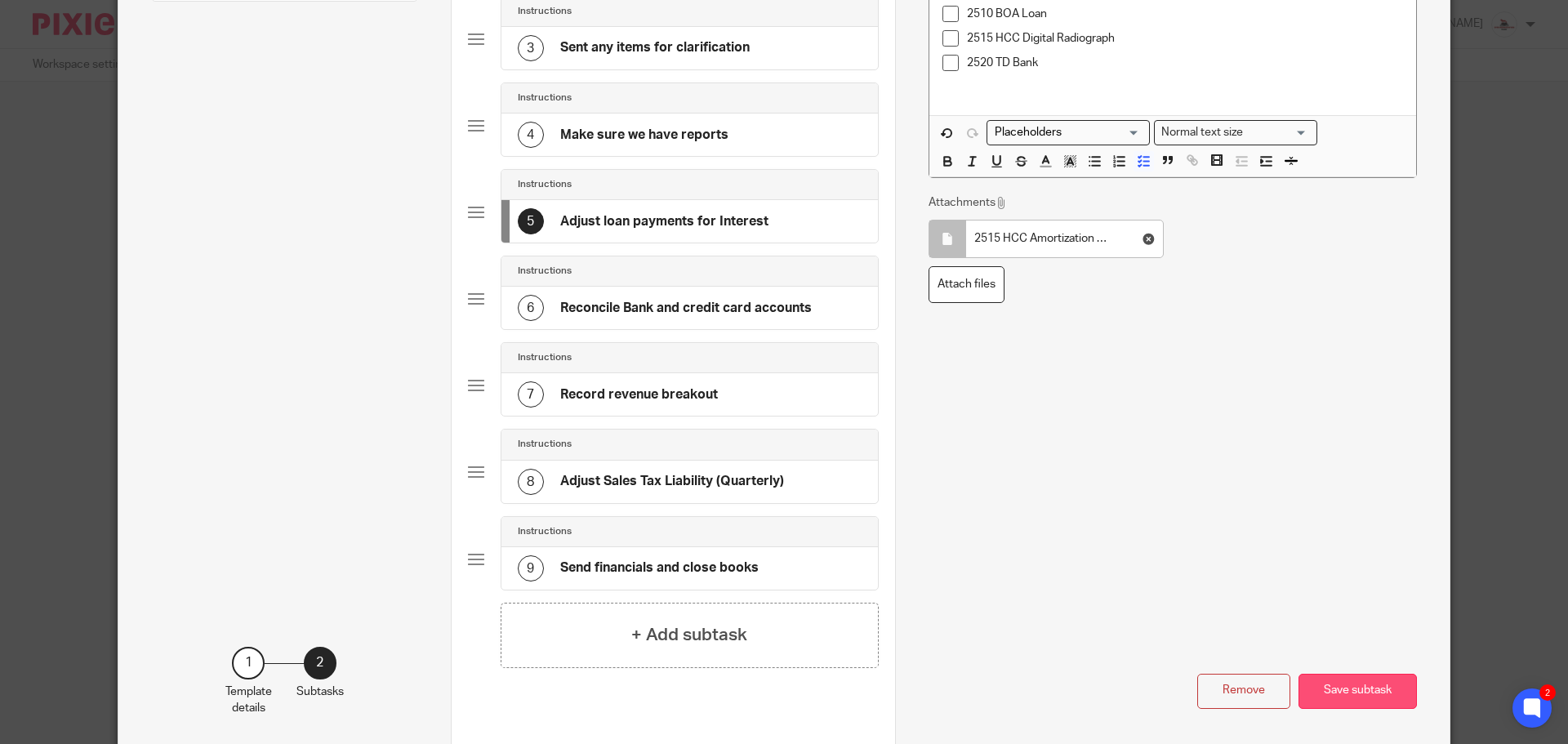
click at [1349, 696] on button "Save subtask" at bounding box center [1358, 691] width 118 height 35
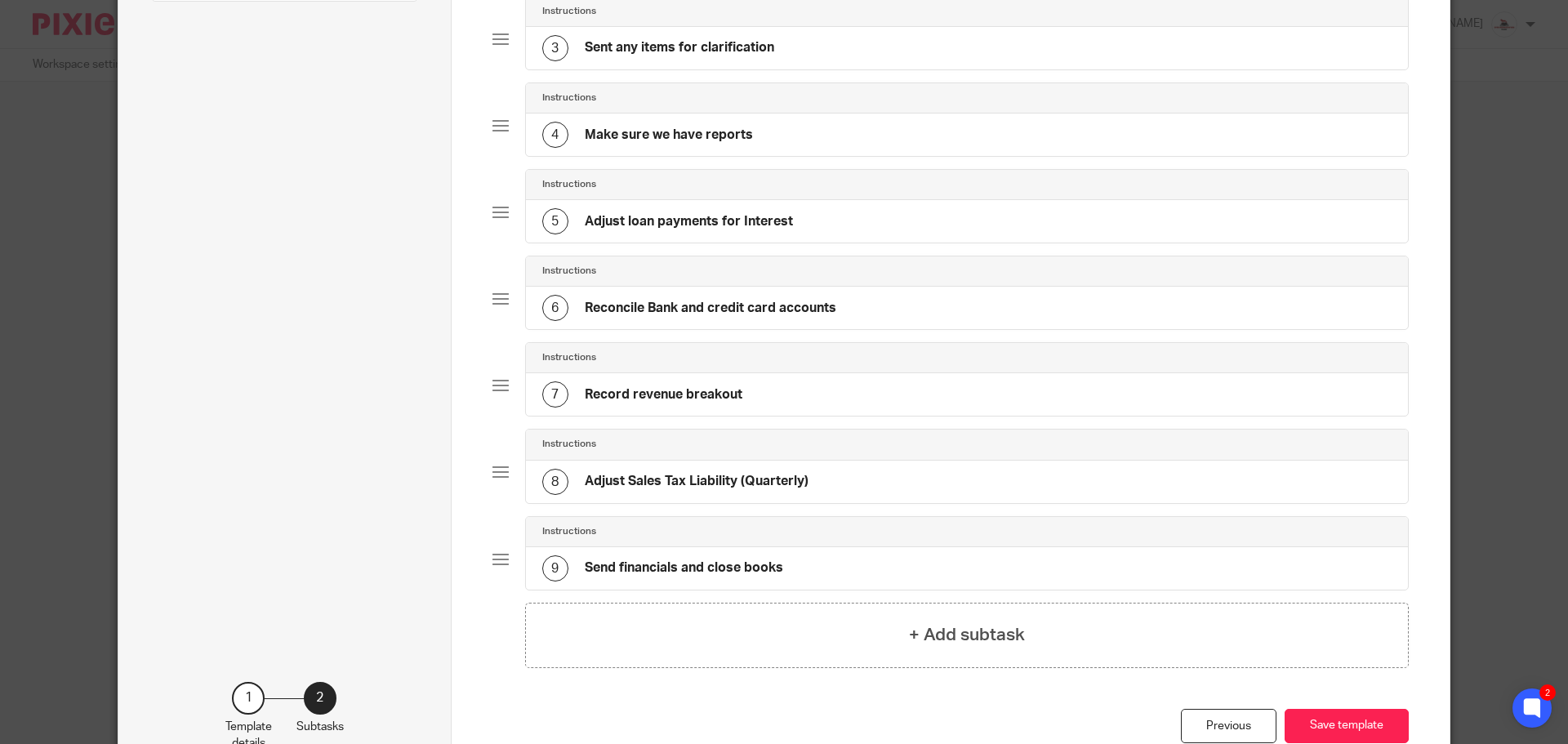
click at [837, 321] on div "6 Reconcile Bank and credit card accounts" at bounding box center [967, 308] width 883 height 43
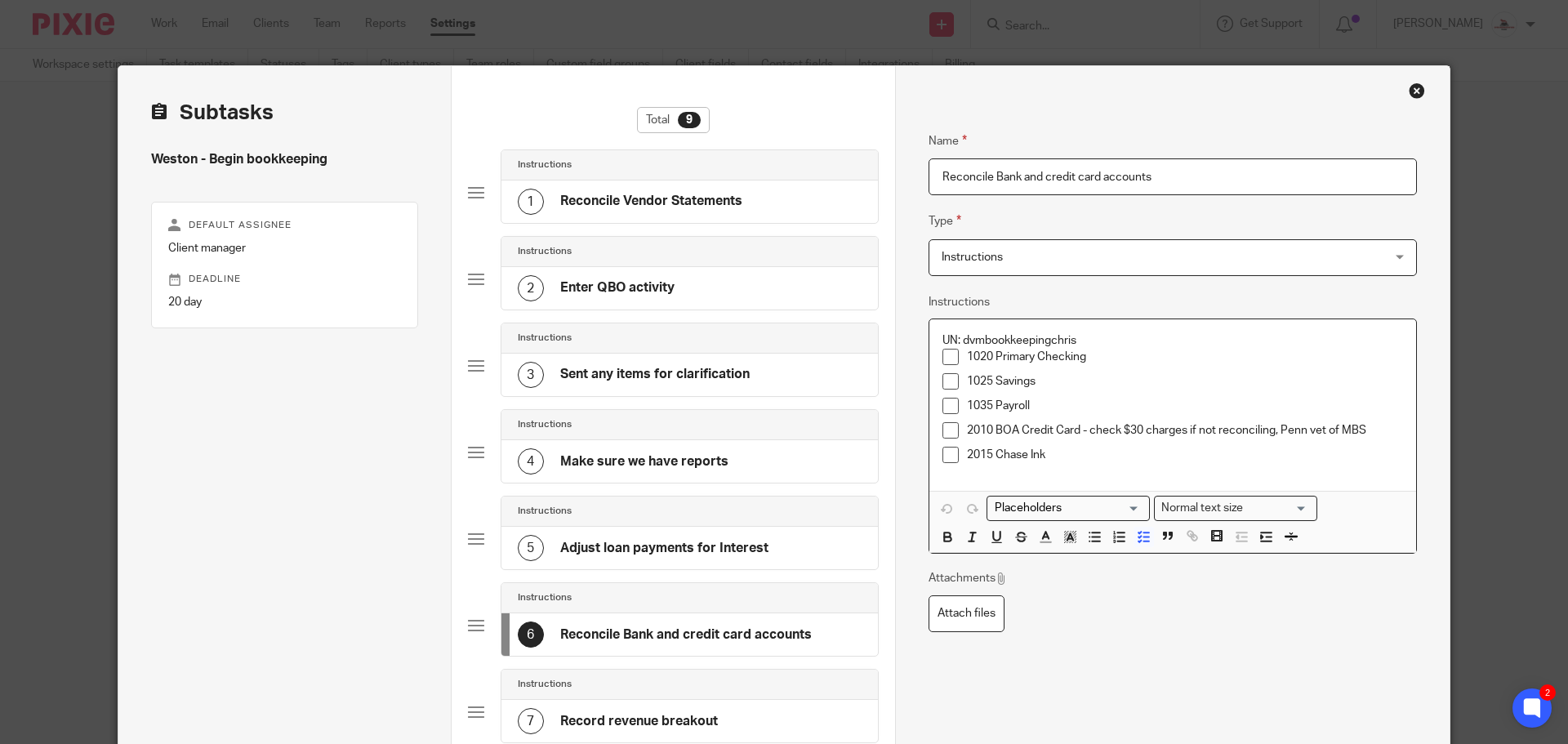
click at [1105, 357] on p "1020 Primary Checking" at bounding box center [1186, 356] width 437 height 16
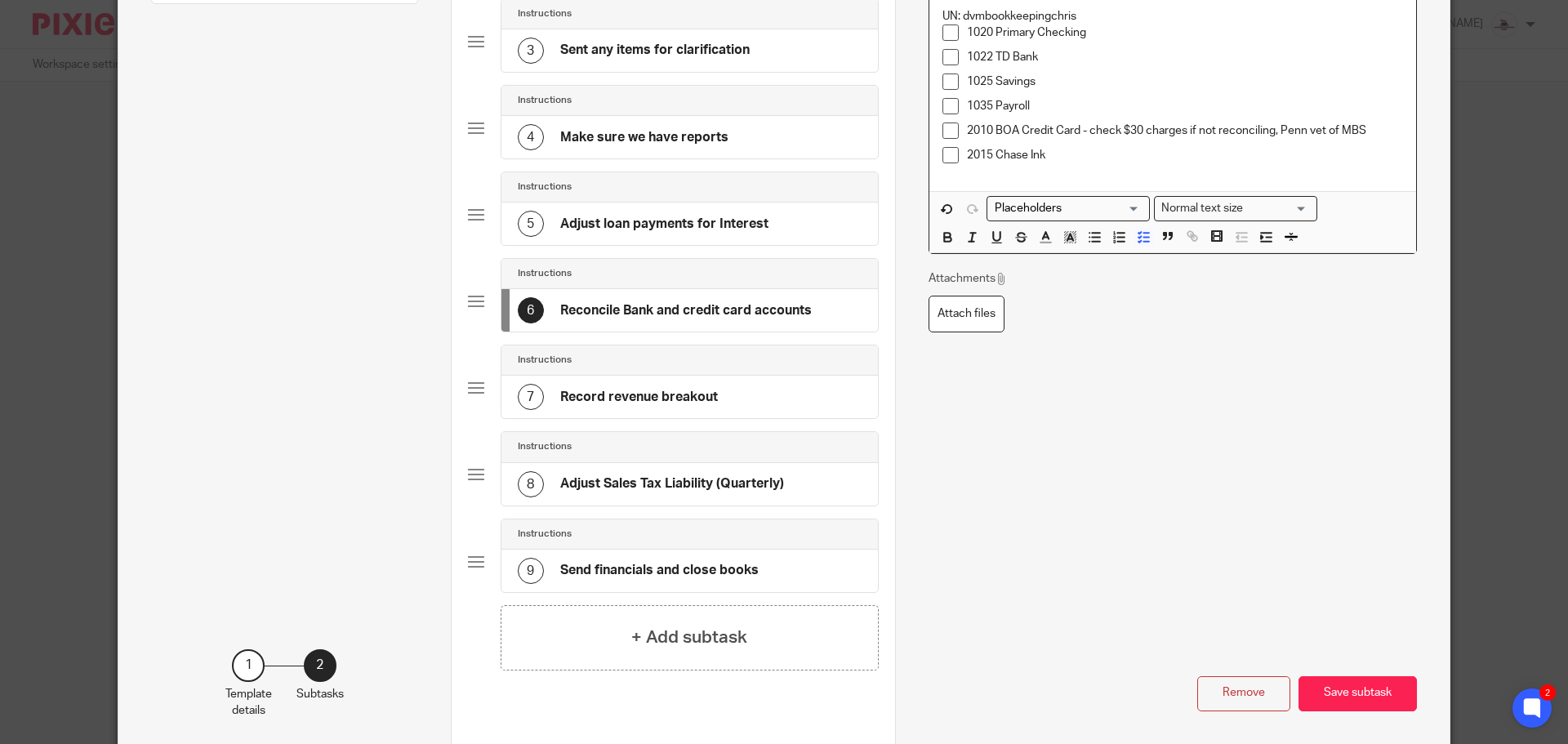
scroll to position [327, 0]
click at [1373, 690] on button "Save subtask" at bounding box center [1358, 691] width 118 height 35
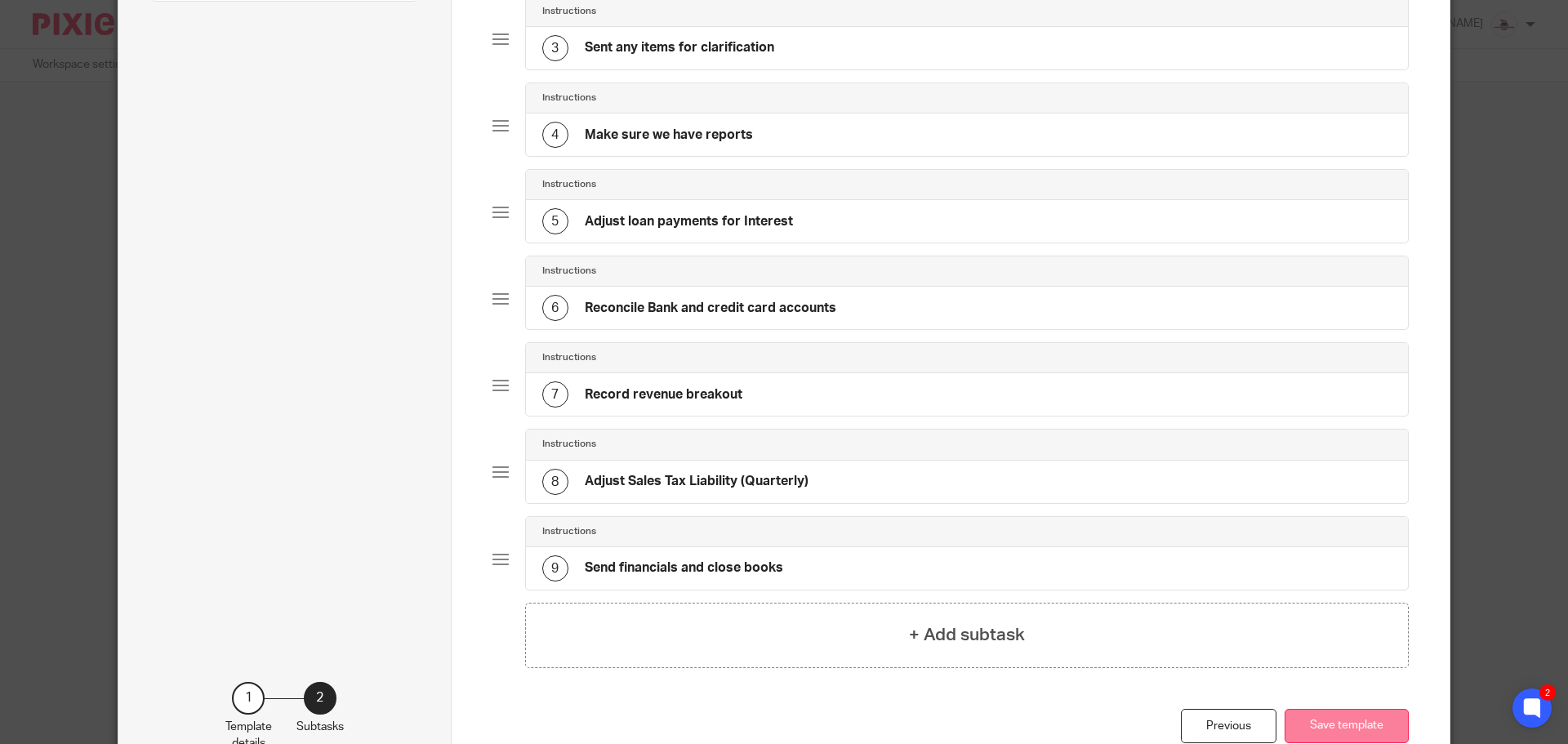
click at [1337, 726] on button "Save template" at bounding box center [1347, 726] width 124 height 35
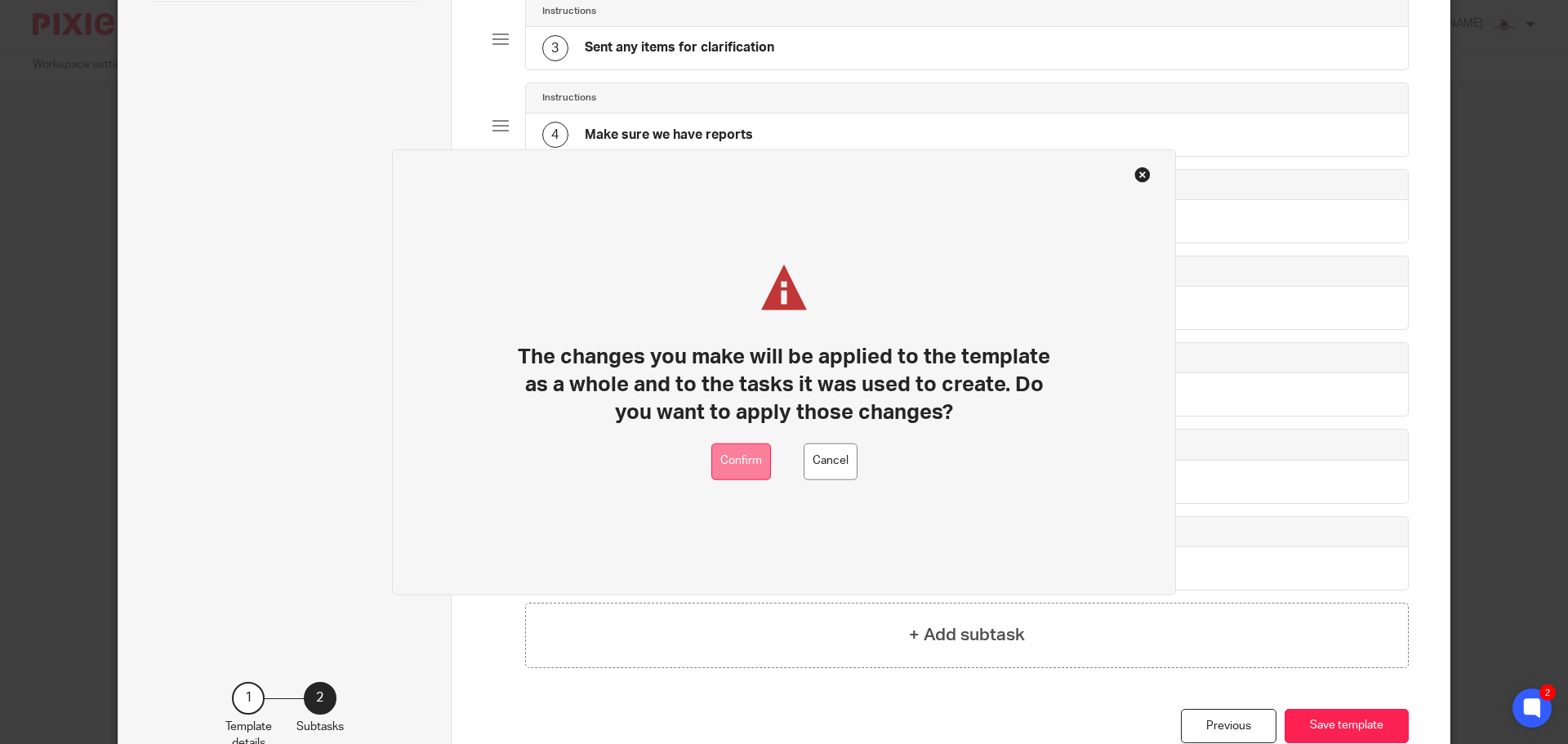
click at [746, 468] on button "Confirm" at bounding box center [741, 460] width 60 height 37
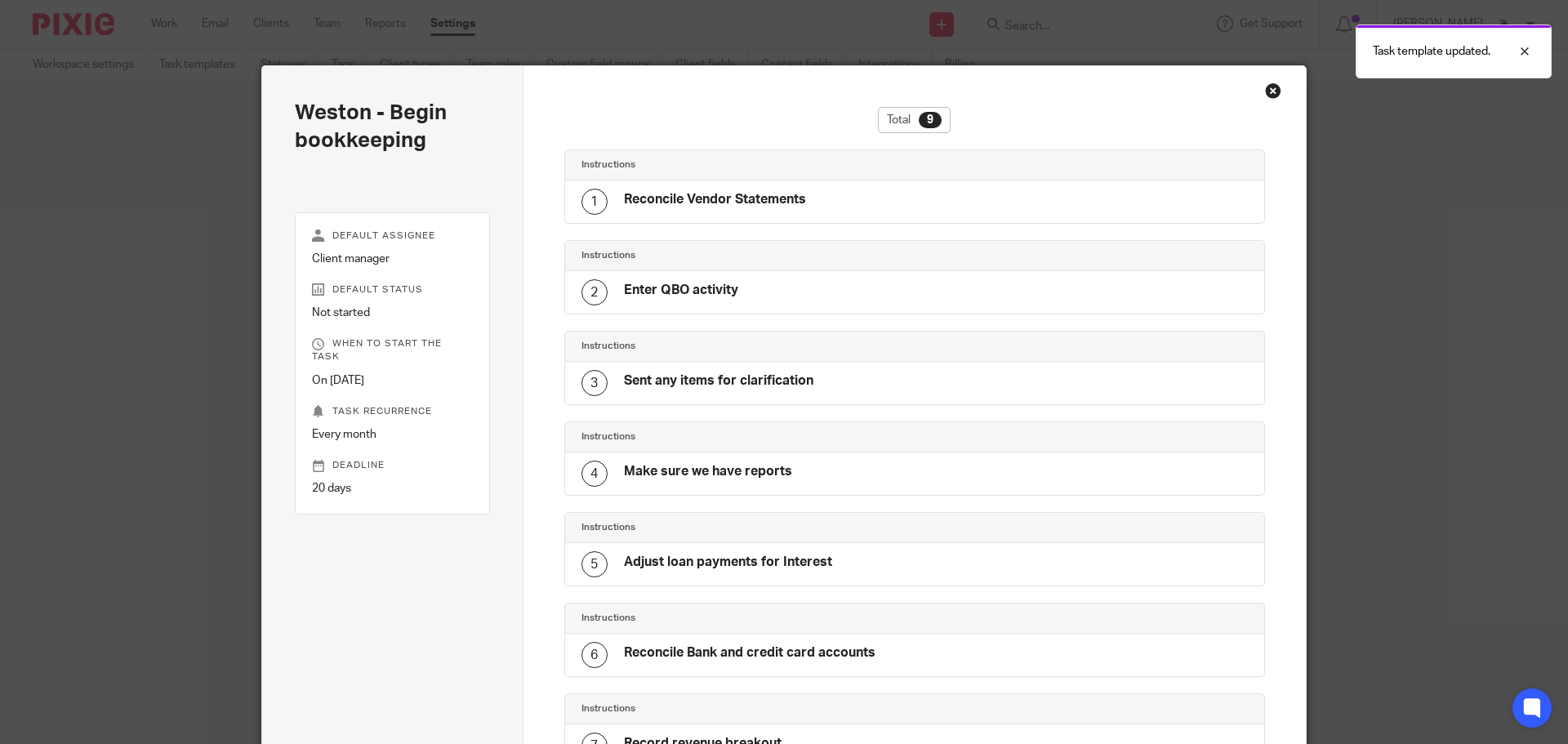
click at [1271, 95] on div "Close this dialog window" at bounding box center [1273, 90] width 16 height 16
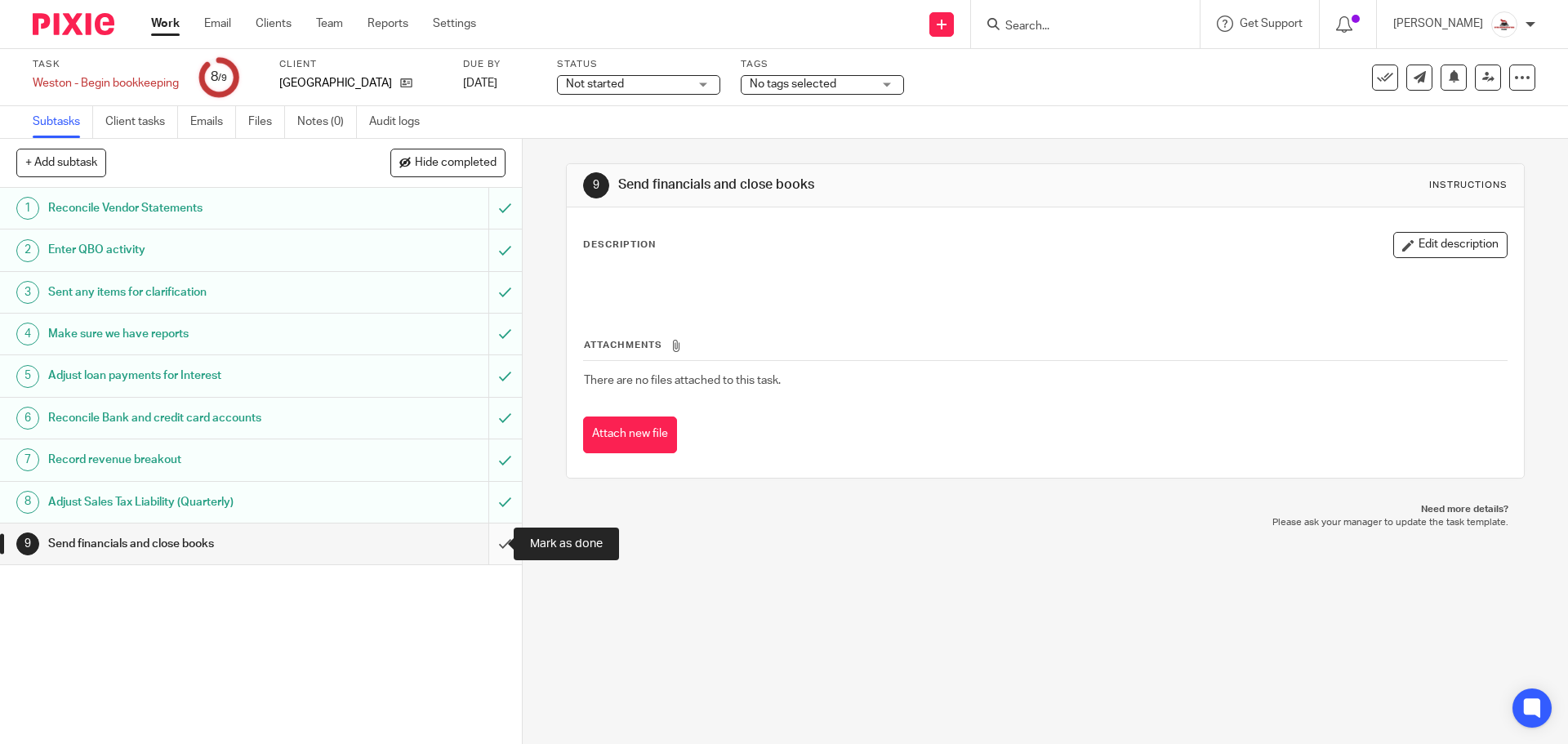
click at [477, 544] on input "submit" at bounding box center [261, 543] width 522 height 41
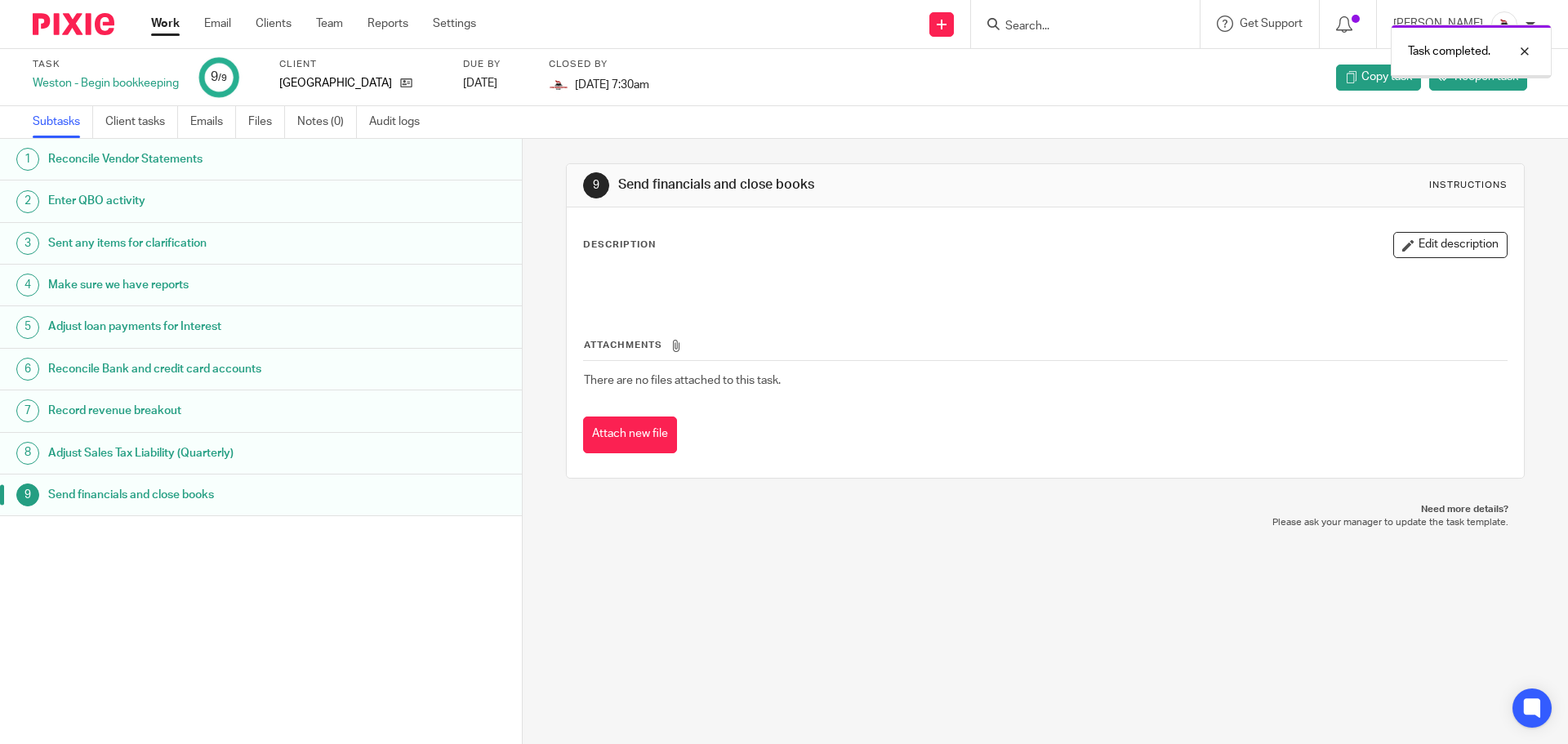
click at [161, 18] on link "Work" at bounding box center [166, 23] width 29 height 16
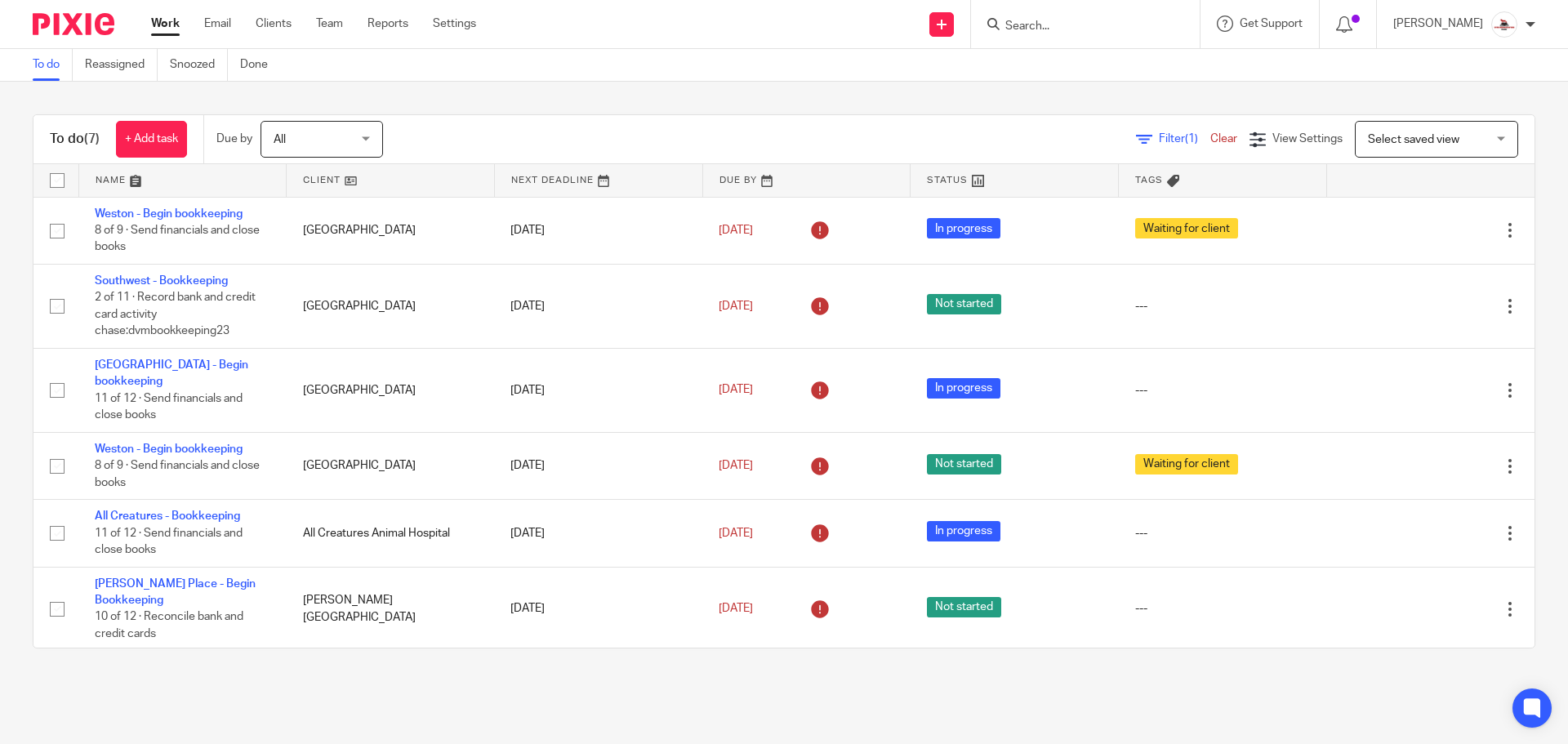
click at [314, 174] on link at bounding box center [391, 180] width 208 height 32
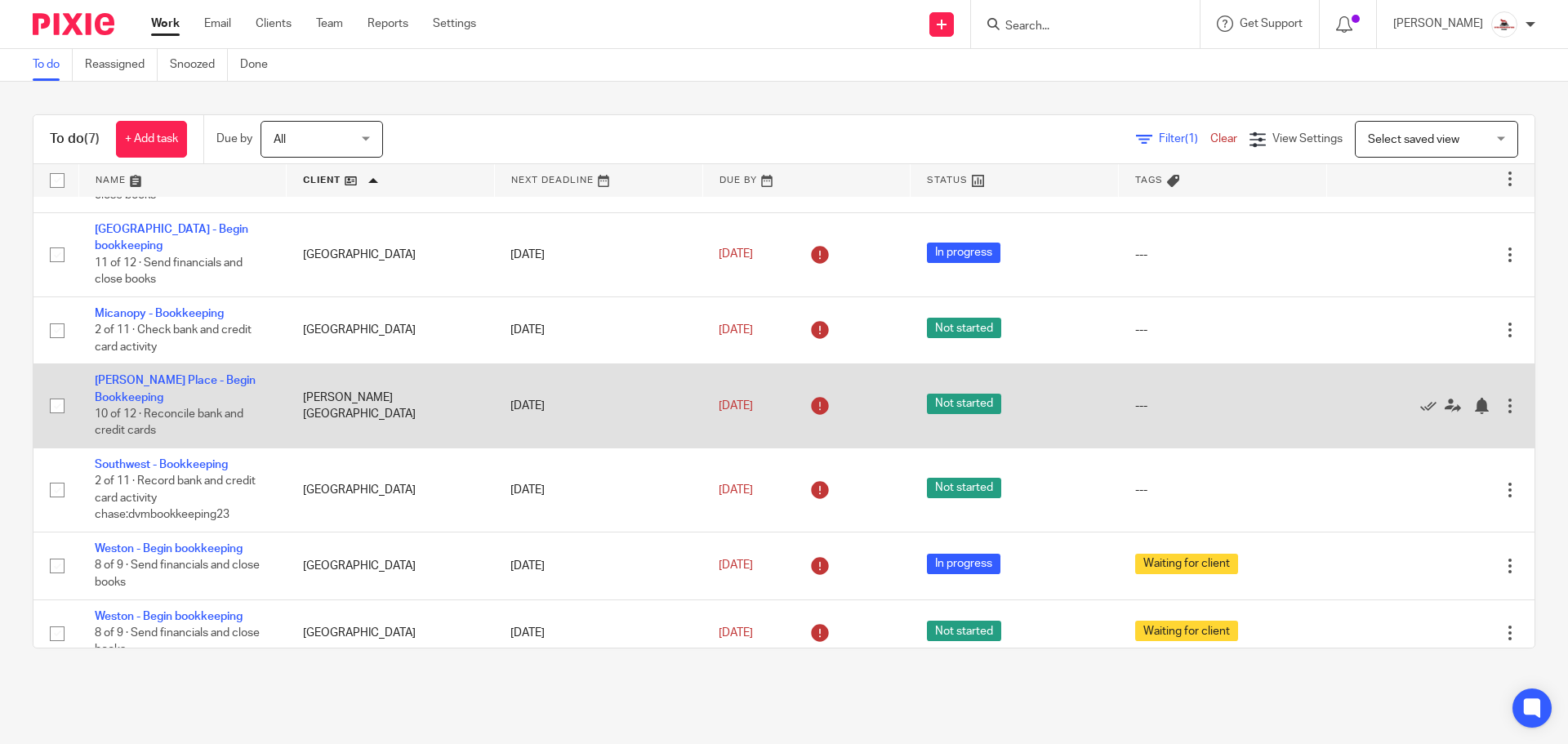
scroll to position [54, 0]
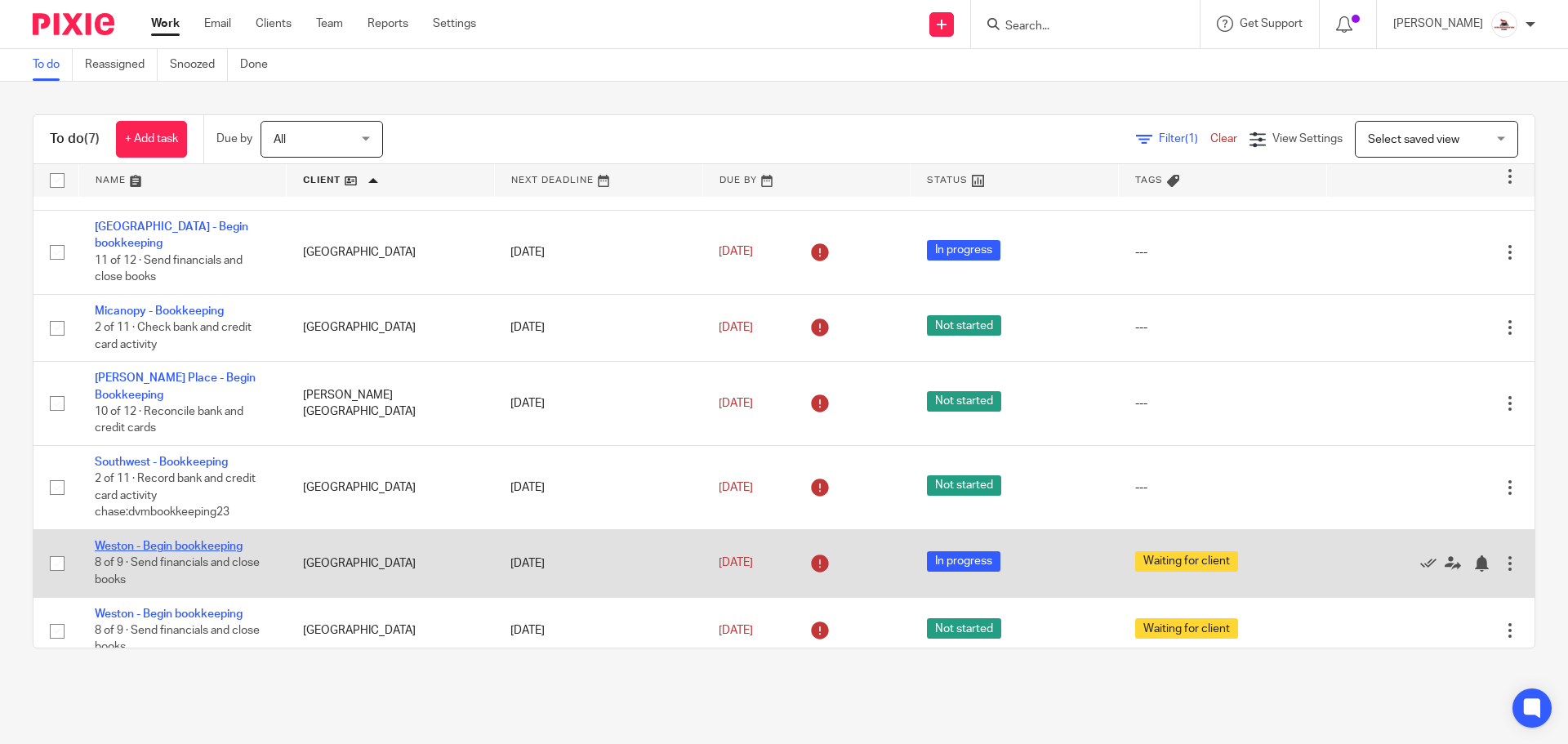
click at [189, 540] on link "Weston - Begin bookkeeping" at bounding box center [168, 546] width 148 height 11
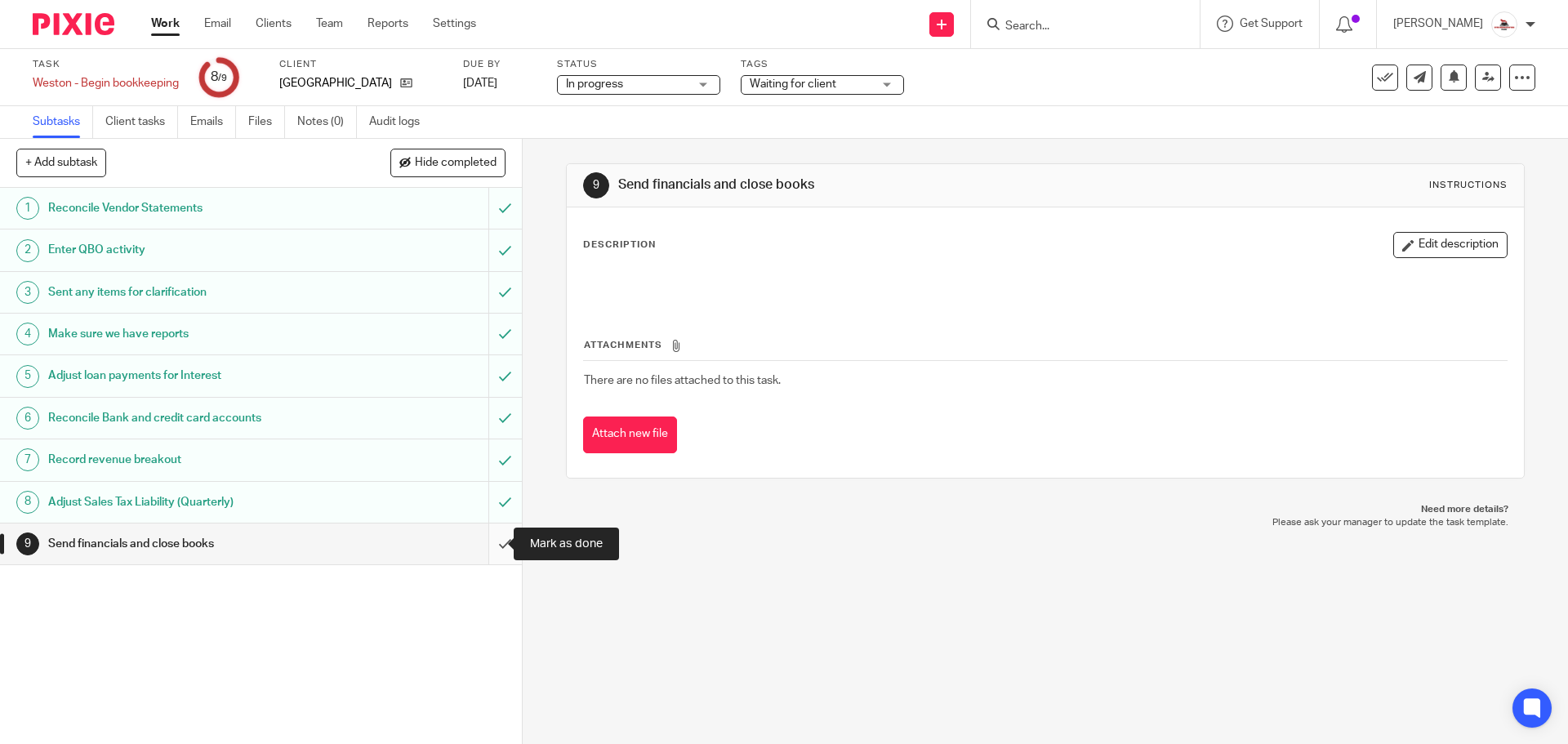
click at [477, 545] on input "submit" at bounding box center [261, 543] width 522 height 41
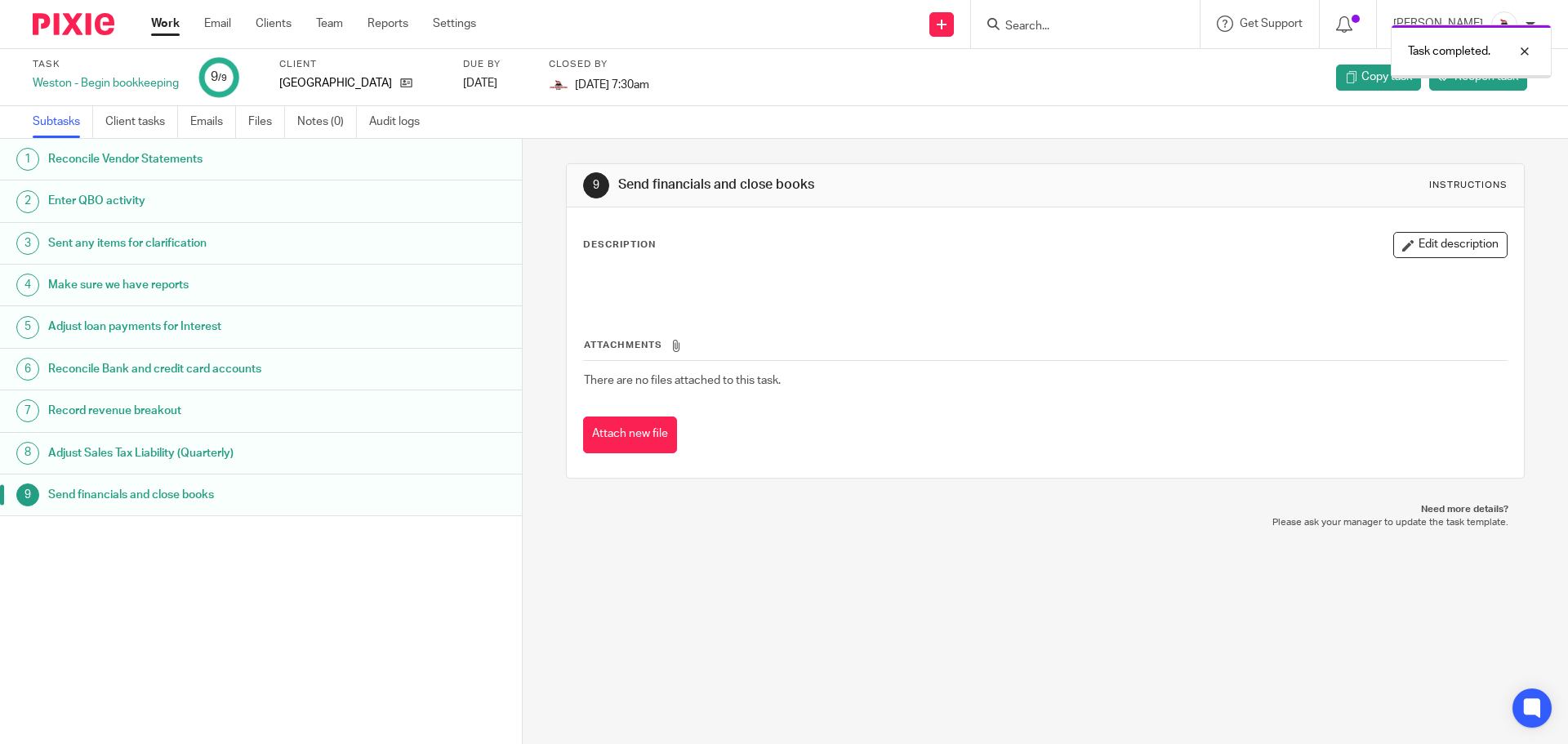
click at [169, 23] on link "Work" at bounding box center [166, 23] width 29 height 16
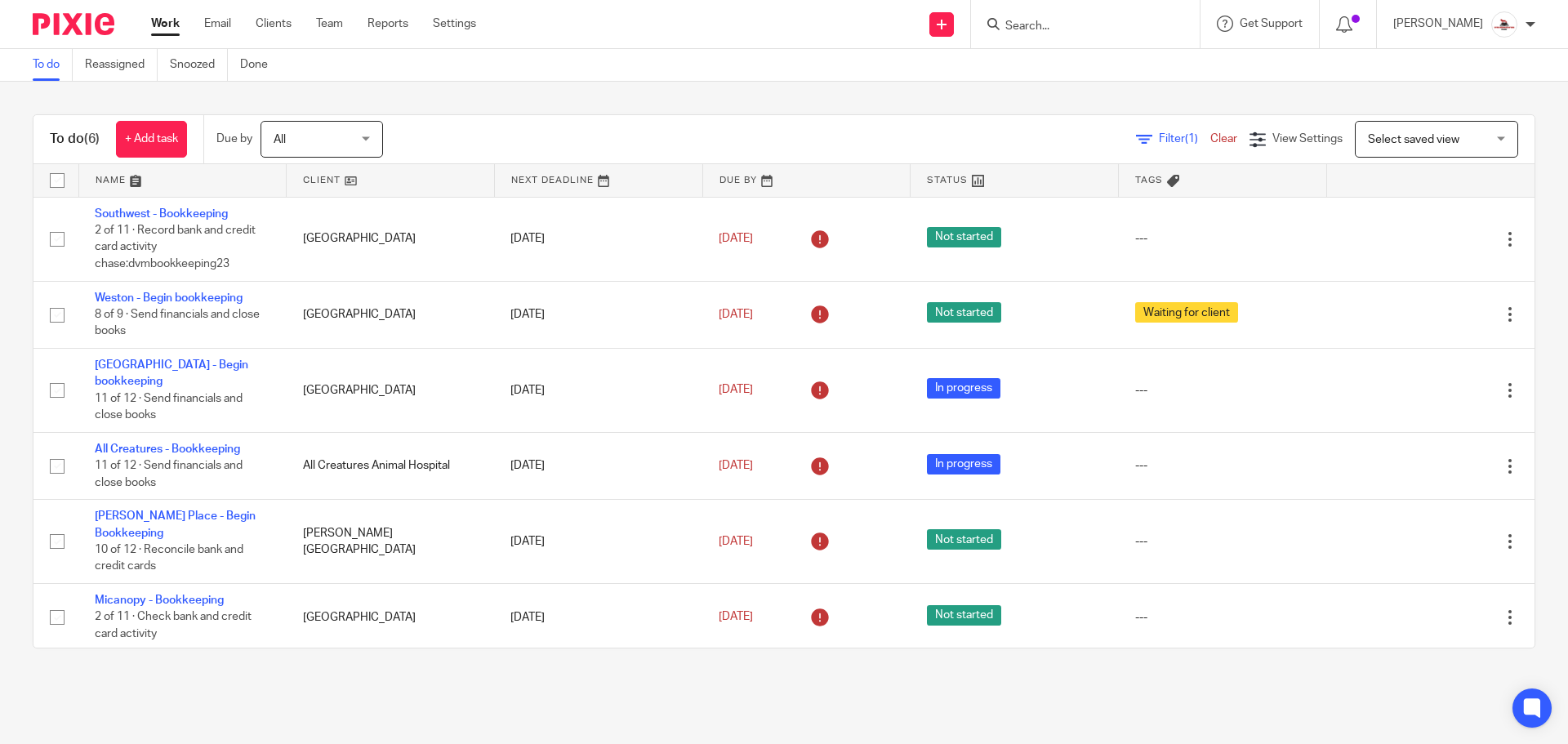
click at [317, 176] on link at bounding box center [391, 180] width 208 height 32
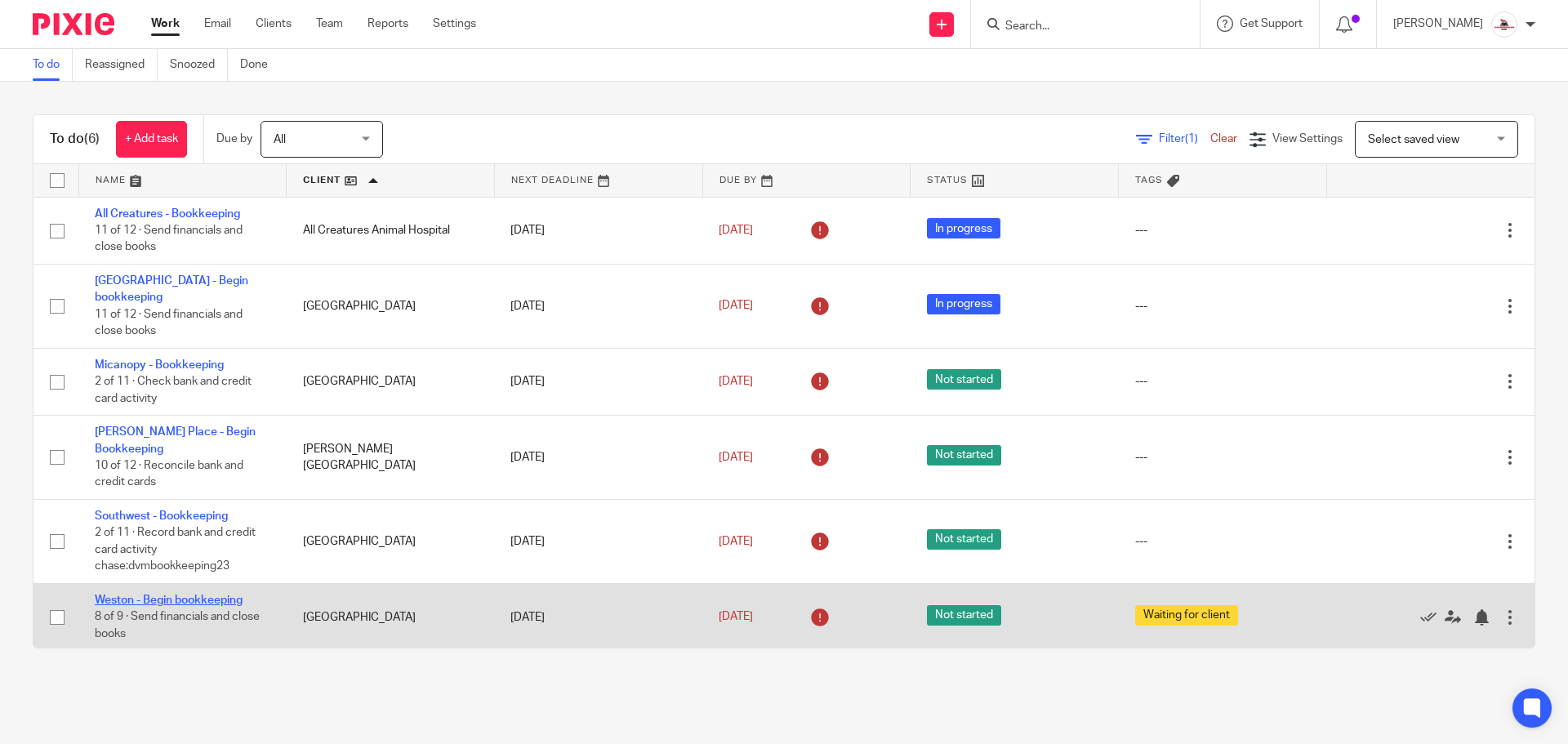
click at [173, 594] on link "Weston - Begin bookkeeping" at bounding box center [168, 600] width 148 height 11
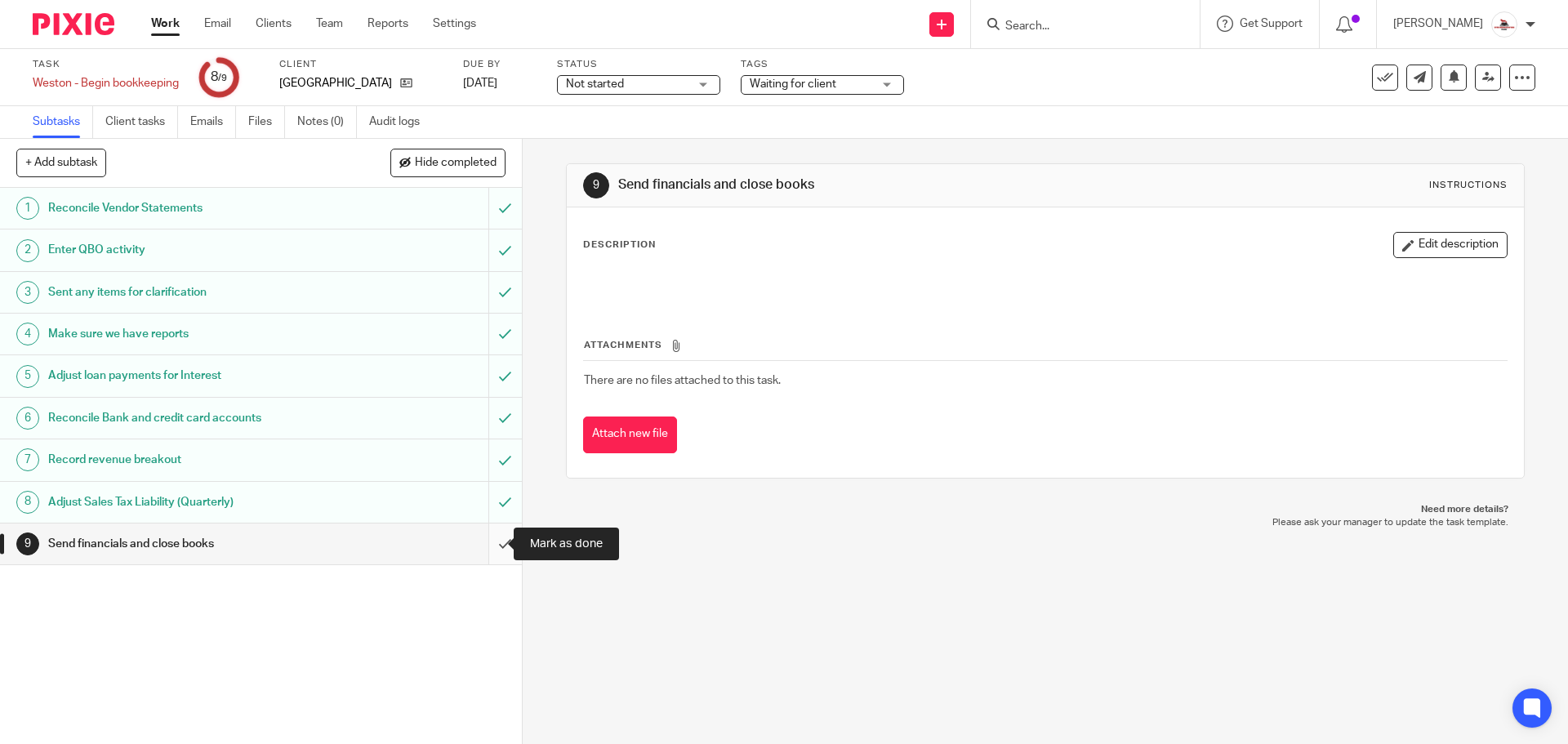
click at [480, 542] on input "submit" at bounding box center [261, 543] width 522 height 41
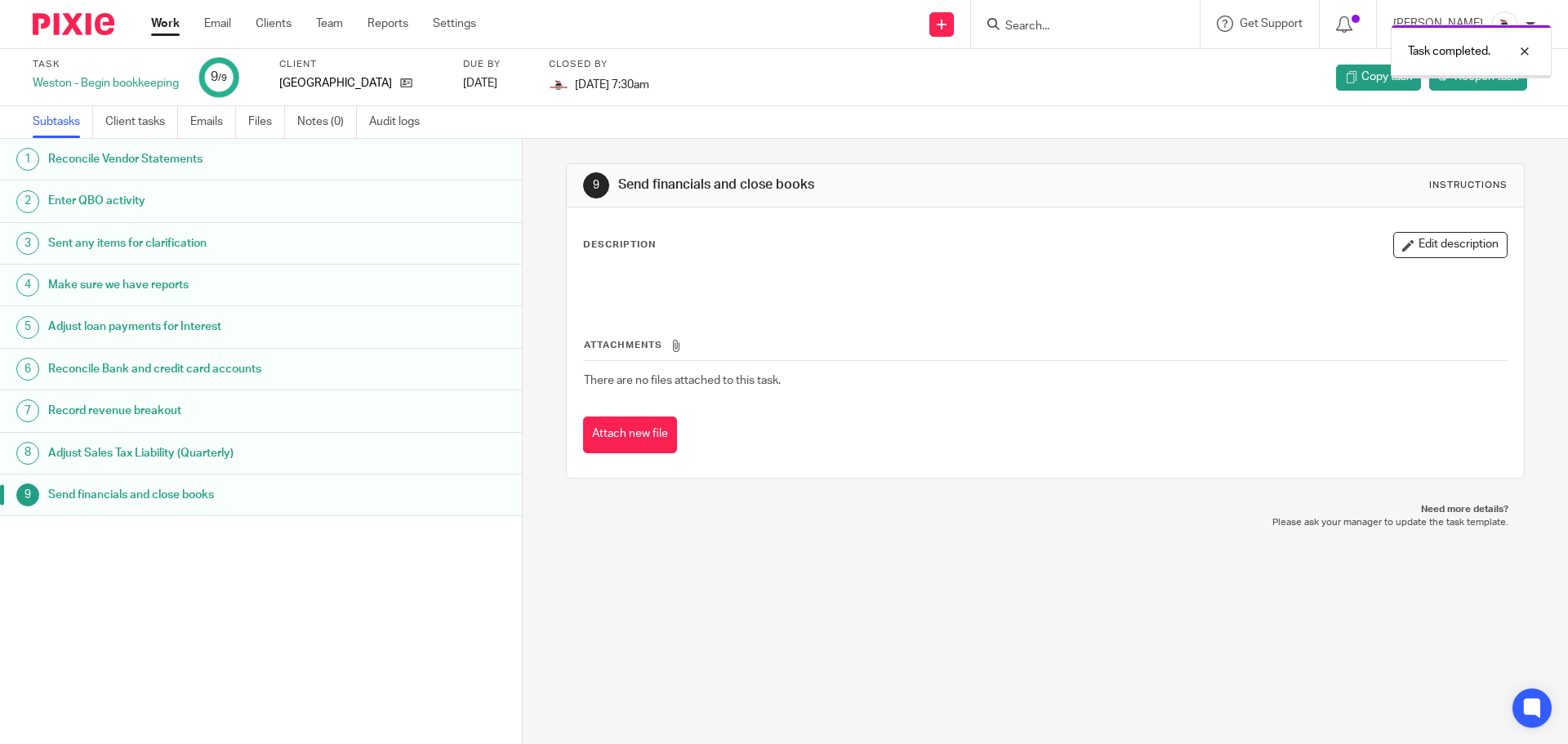
click at [166, 21] on link "Work" at bounding box center [166, 23] width 29 height 16
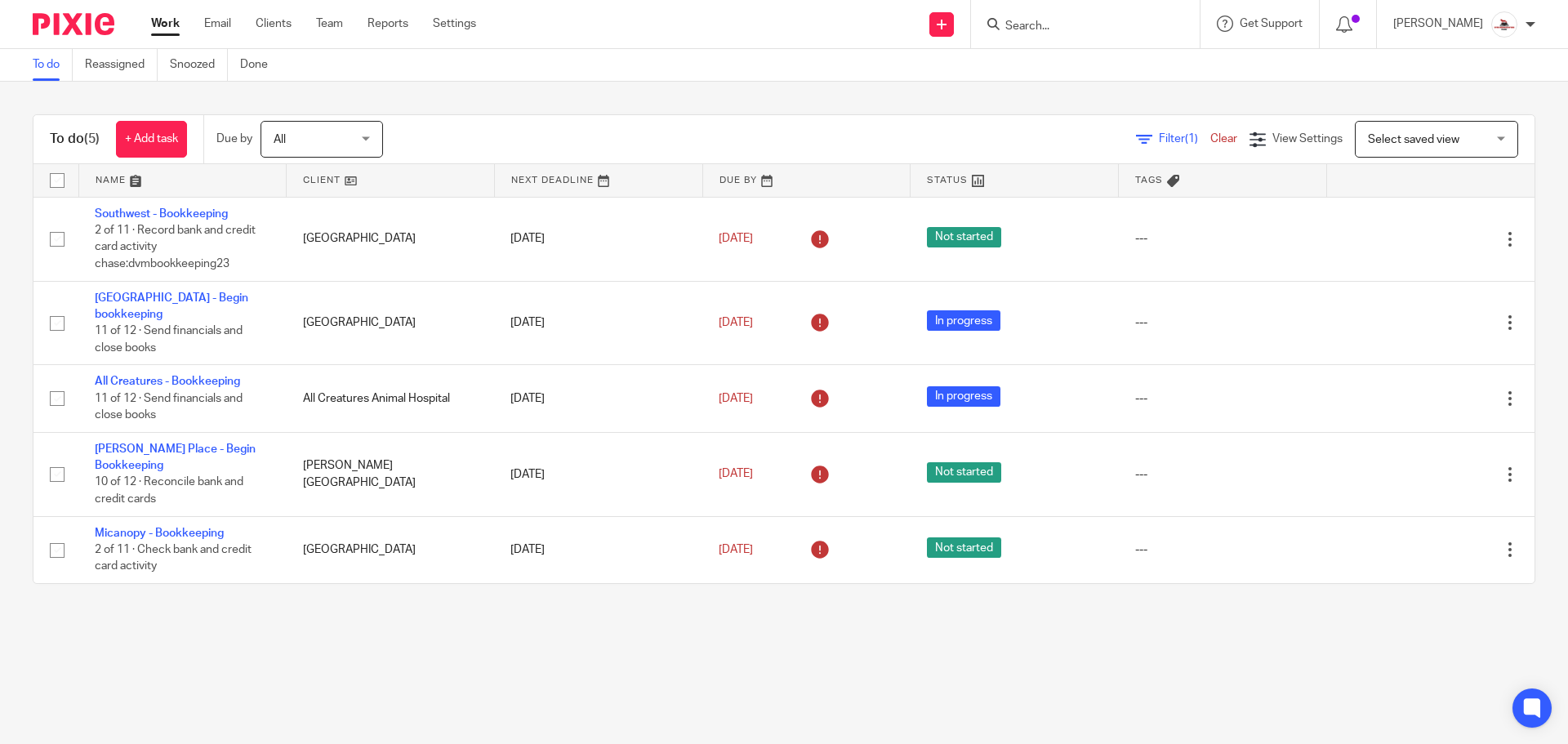
click at [161, 26] on link "Work" at bounding box center [166, 23] width 29 height 16
